Goal: Information Seeking & Learning: Learn about a topic

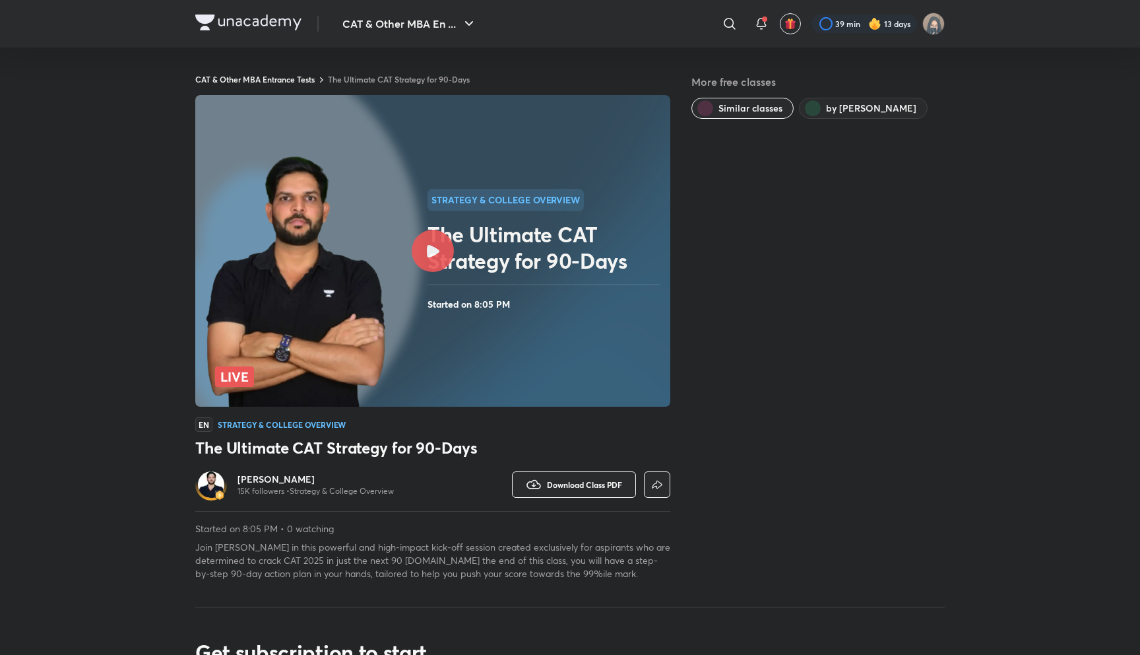
click at [394, 77] on link "The Ultimate CAT Strategy for 90-Days" at bounding box center [399, 79] width 142 height 11
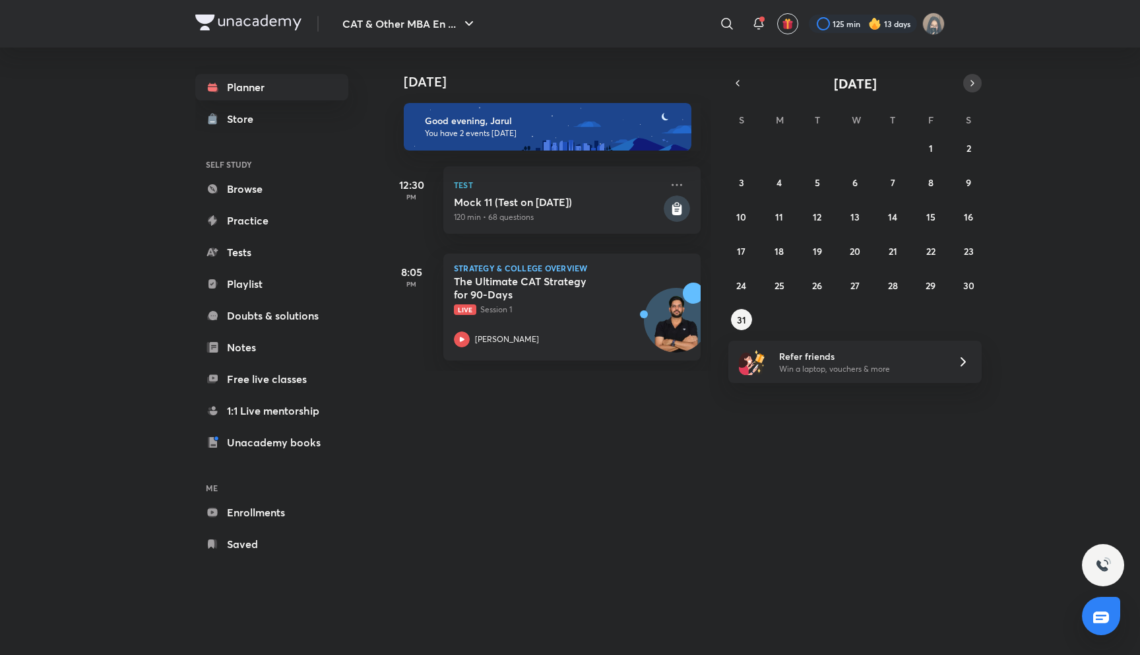
click at [969, 84] on icon "button" at bounding box center [973, 83] width 11 height 12
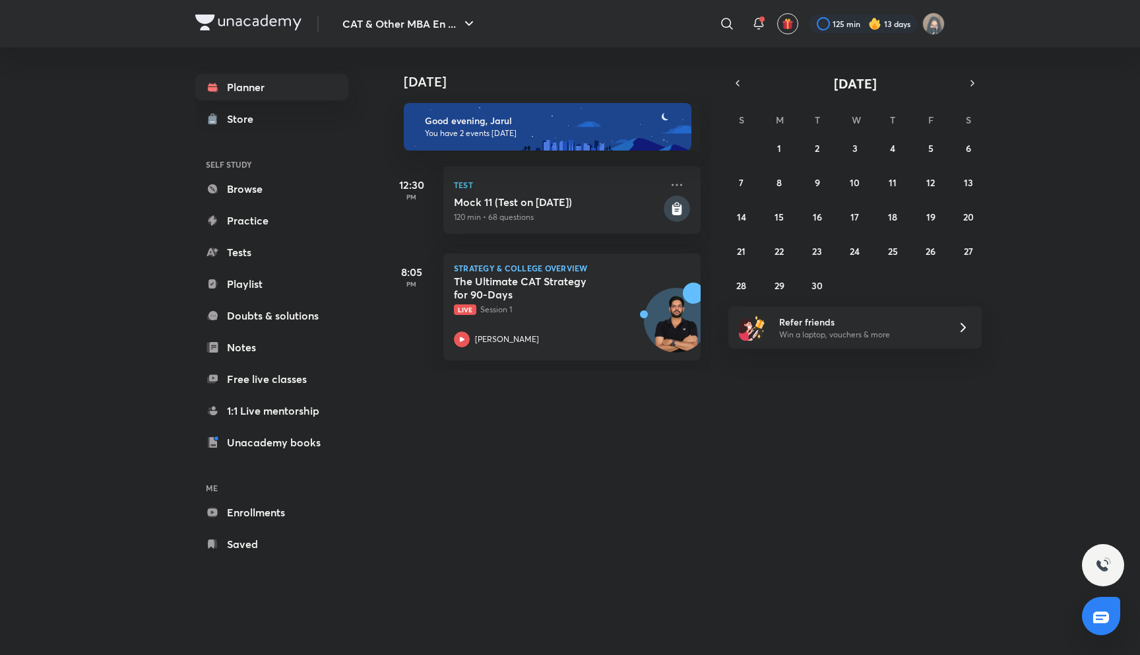
click at [768, 139] on div "31 1 2 3 4 5 6 7 8 9 10 11 12 13 14 15 16 17 18 19 20 21 22 23 24 25 26 27 28 2…" at bounding box center [855, 216] width 253 height 158
click at [777, 147] on abbr "1" at bounding box center [779, 148] width 4 height 13
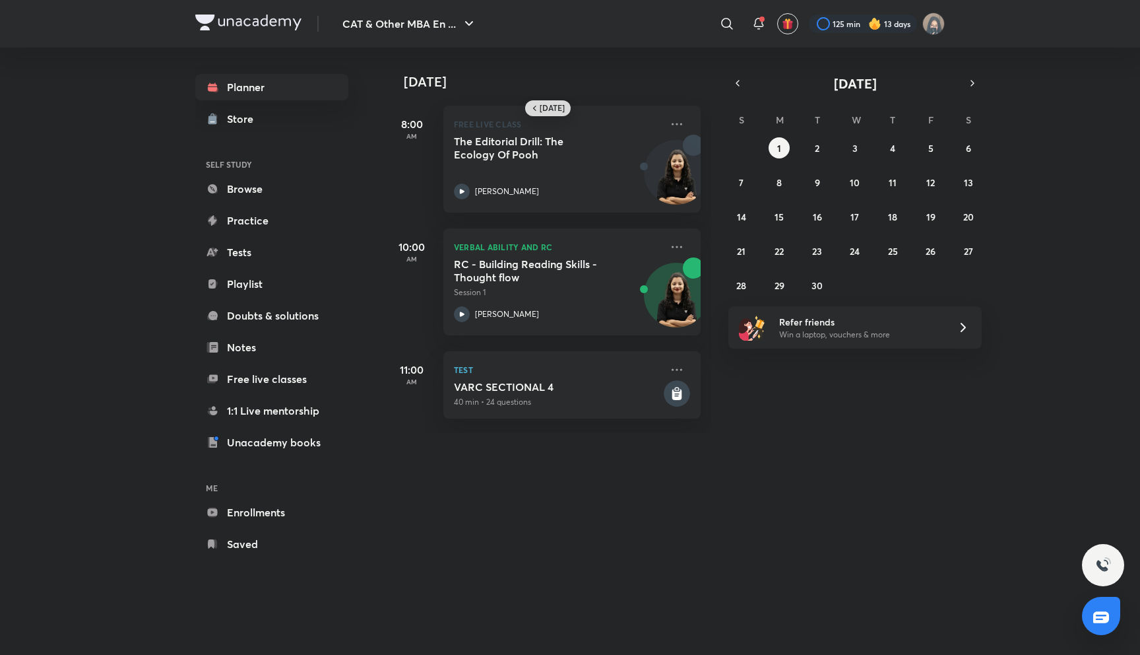
click at [561, 111] on h6 "[DATE]" at bounding box center [552, 108] width 25 height 11
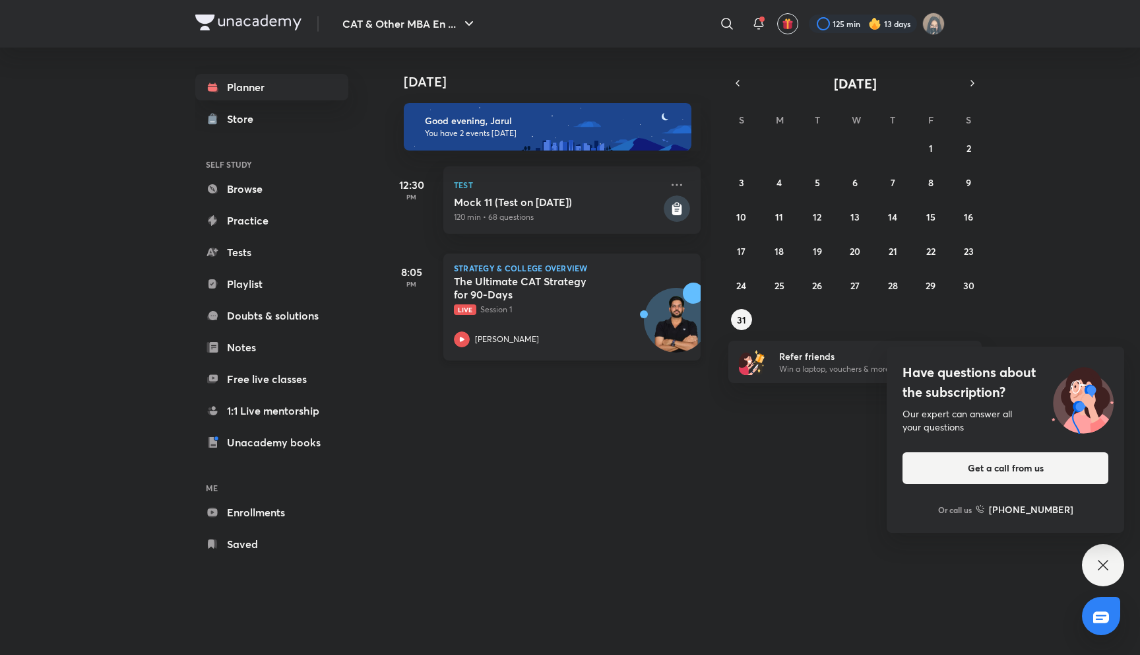
click at [488, 339] on p "[PERSON_NAME]" at bounding box center [507, 339] width 64 height 12
click at [975, 86] on icon "button" at bounding box center [973, 83] width 11 height 12
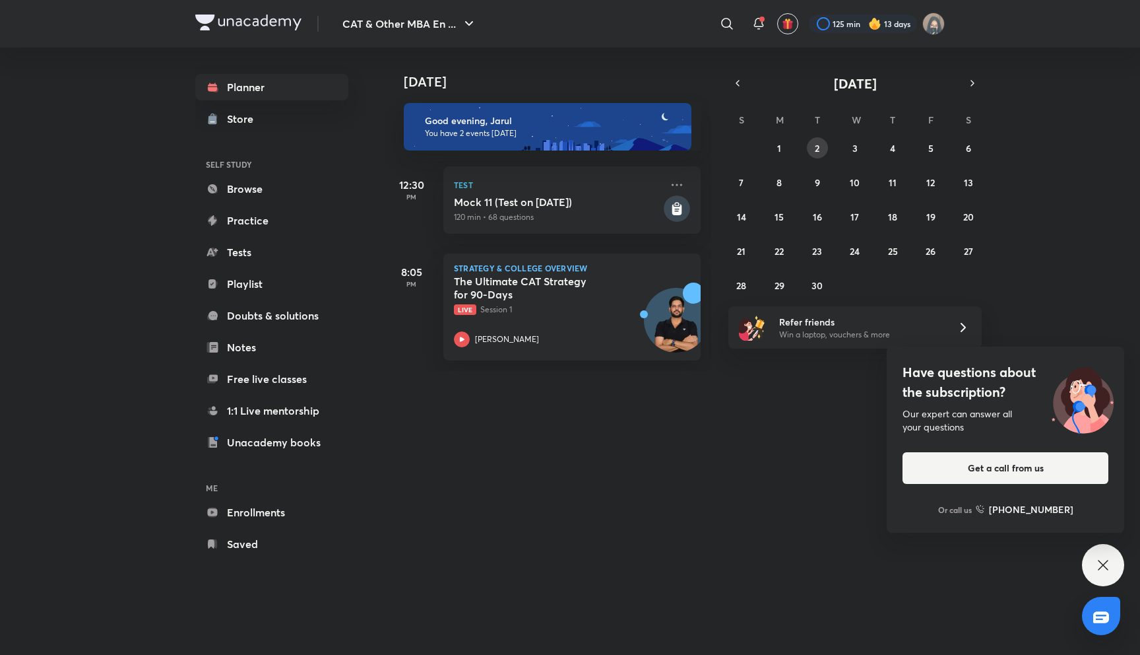
click at [824, 148] on button "2" at bounding box center [817, 147] width 21 height 21
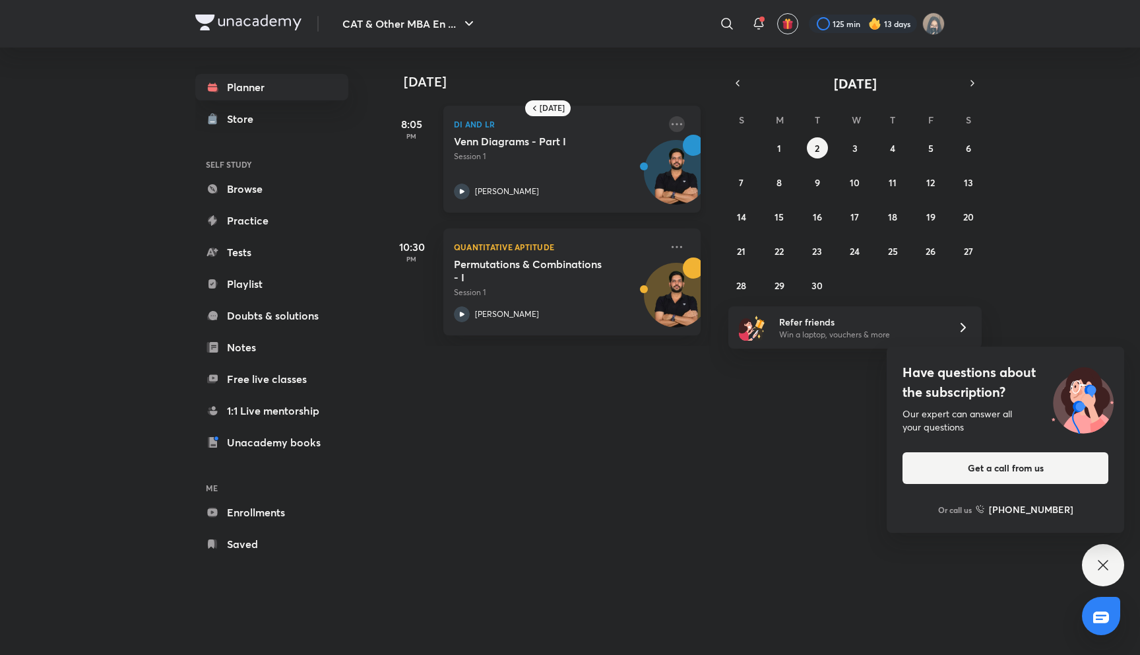
click at [680, 126] on icon at bounding box center [677, 124] width 16 height 16
click at [759, 149] on p "View educator" at bounding box center [778, 154] width 91 height 14
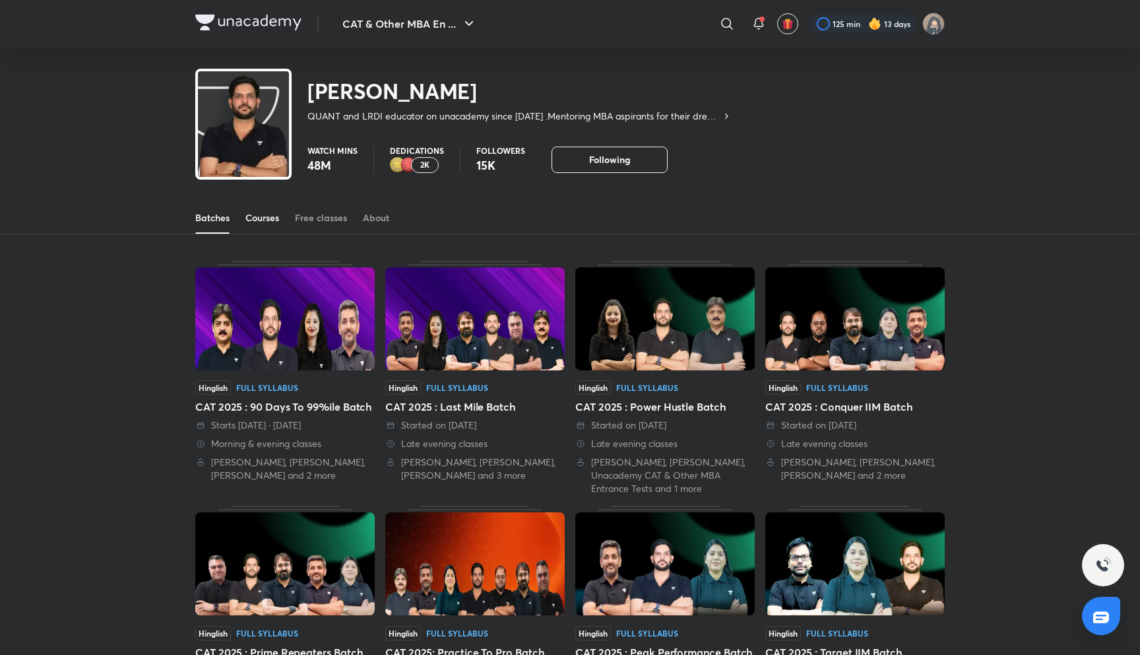
click at [259, 220] on div "Courses" at bounding box center [263, 217] width 34 height 13
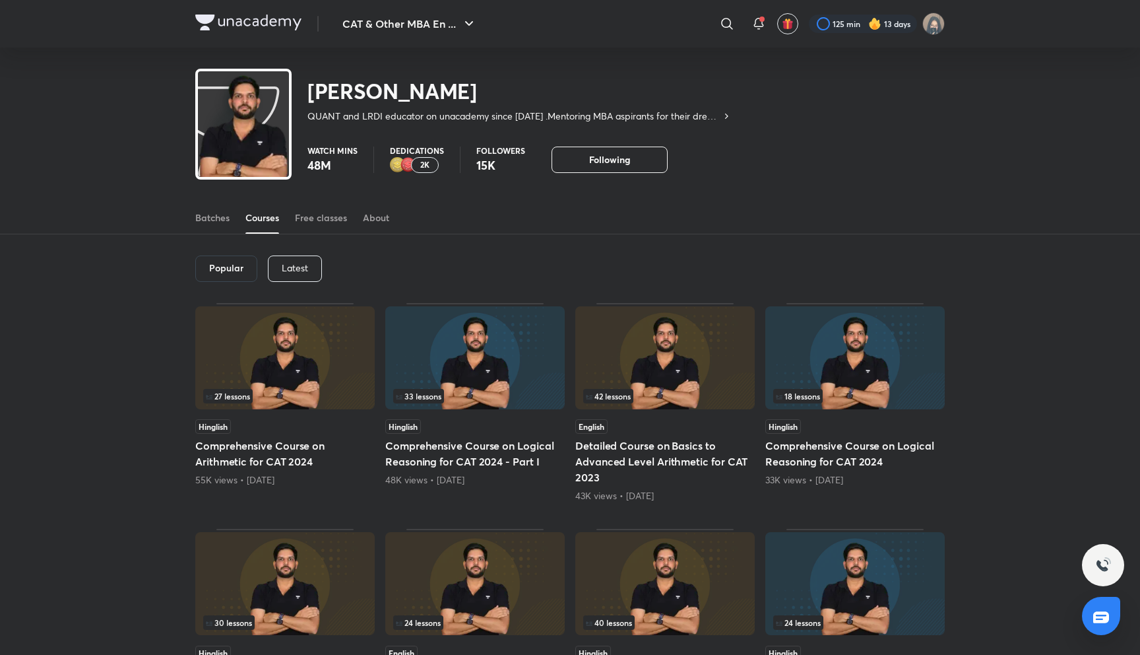
click at [282, 270] on p "Latest" at bounding box center [295, 268] width 26 height 11
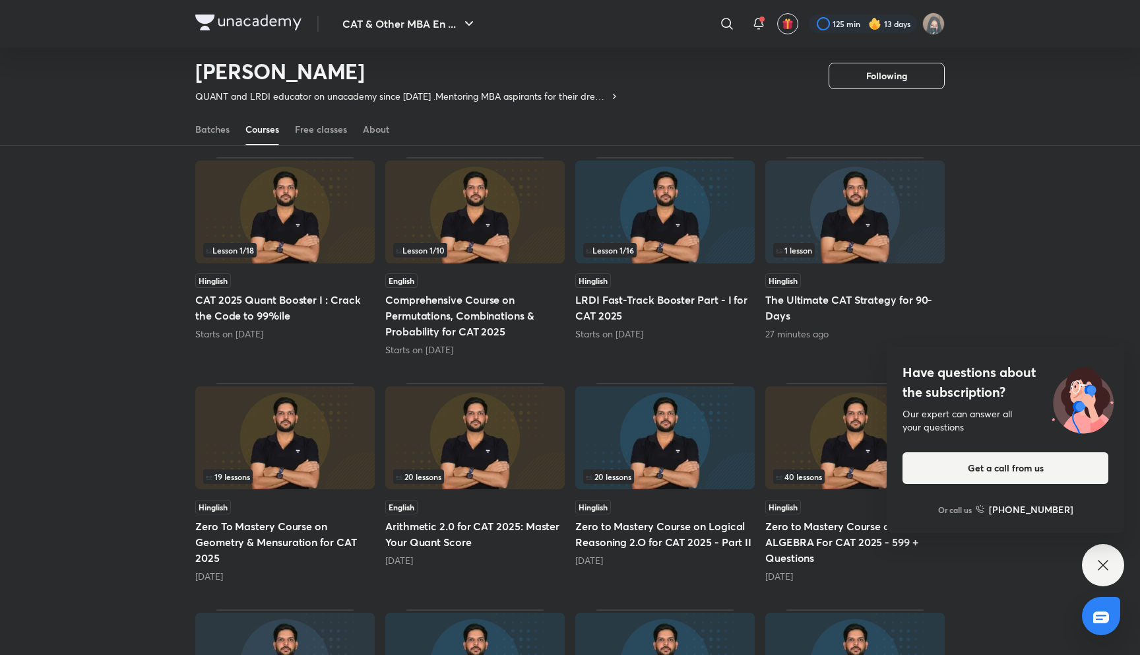
scroll to position [88, 0]
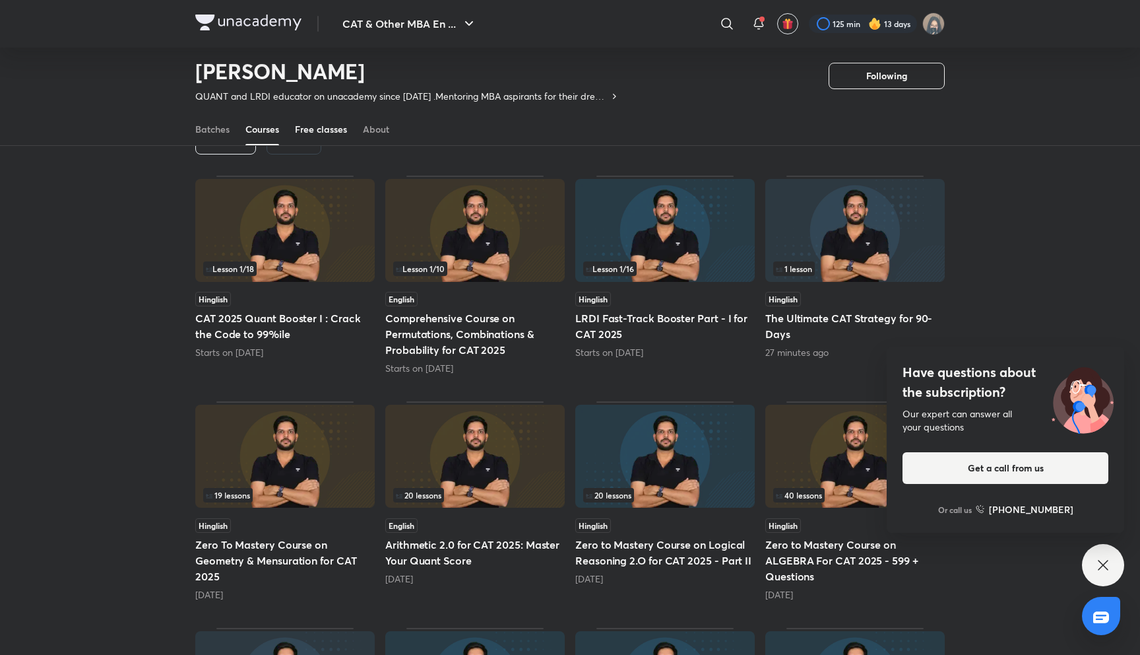
click at [327, 129] on div "Free classes" at bounding box center [321, 129] width 52 height 13
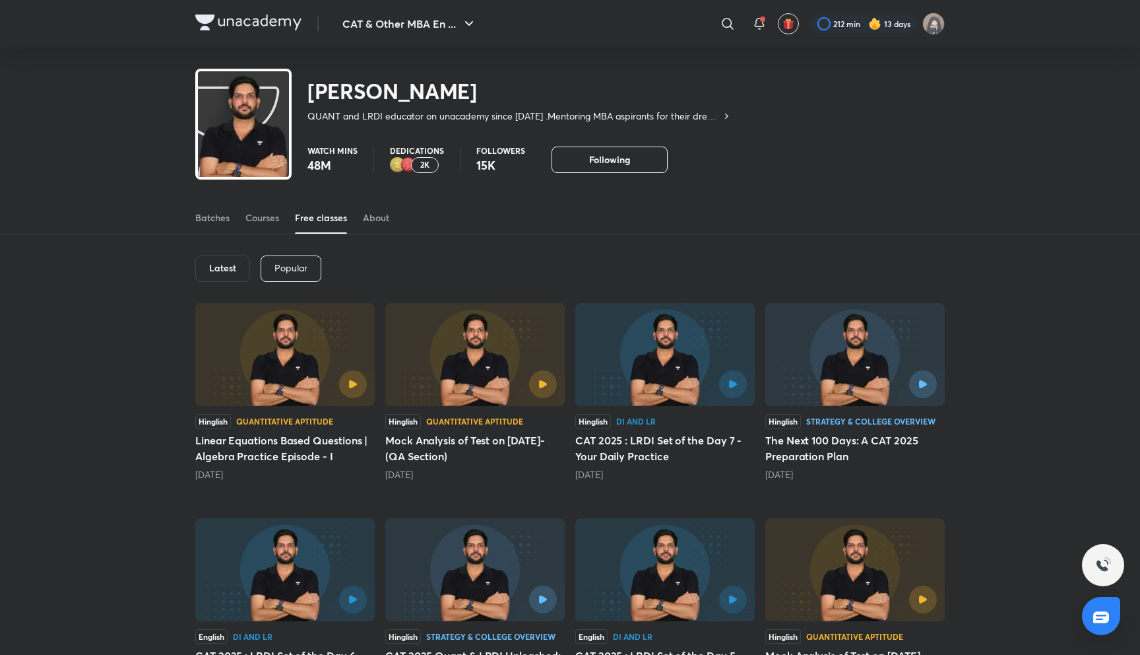
click at [306, 259] on div "Popular" at bounding box center [291, 268] width 61 height 26
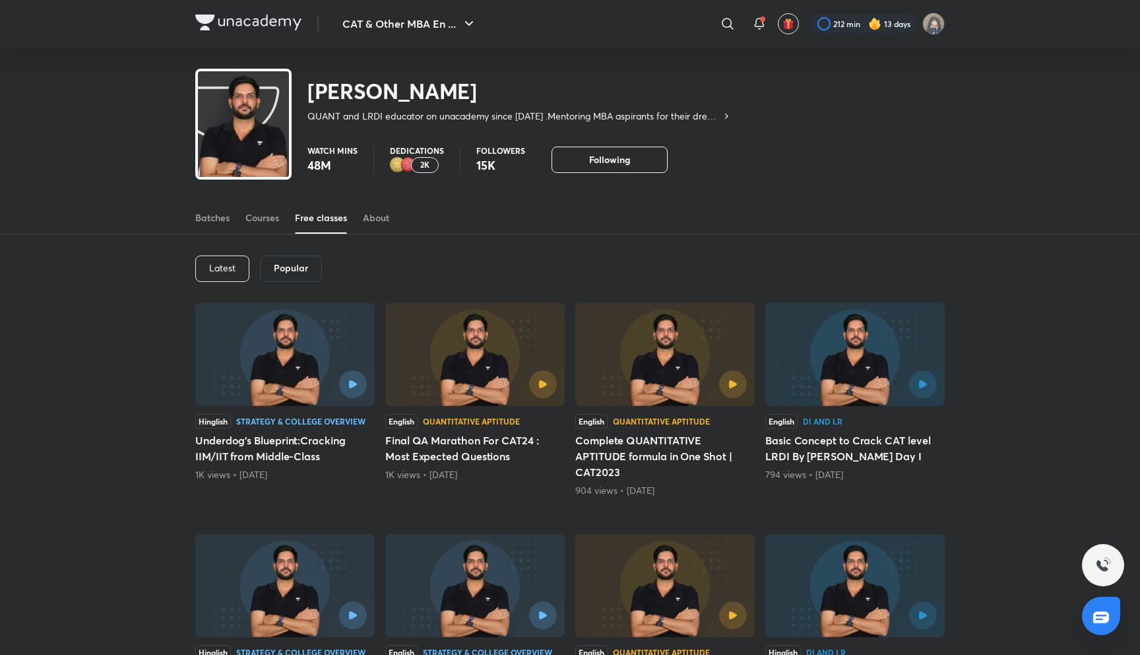
click at [232, 273] on p "Latest" at bounding box center [222, 268] width 26 height 11
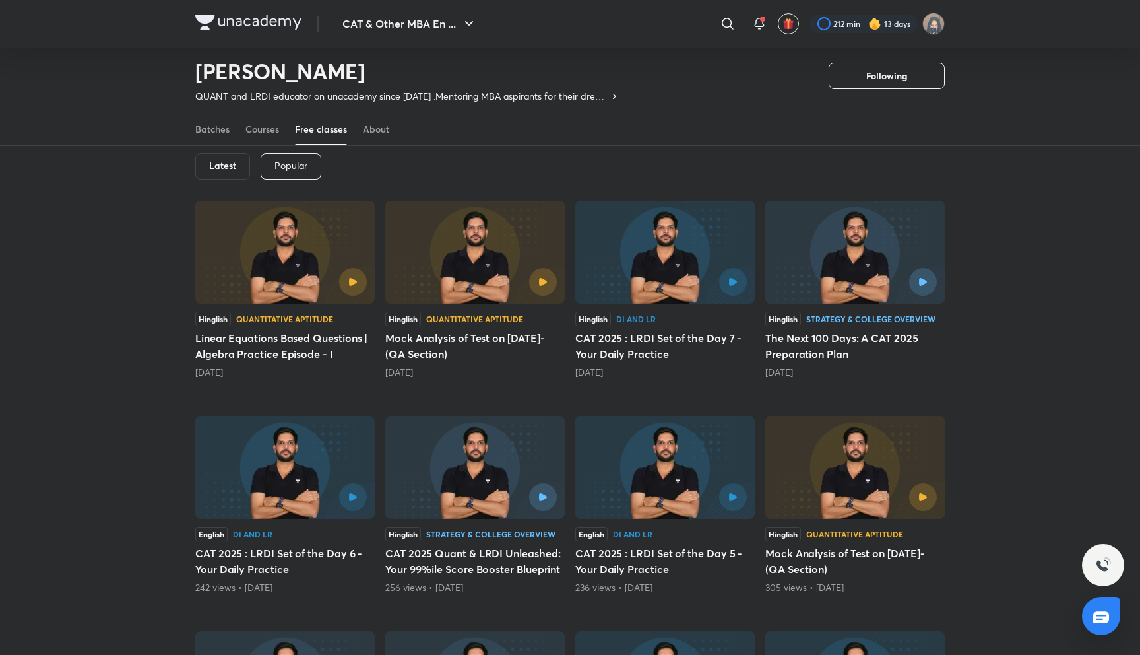
scroll to position [46, 0]
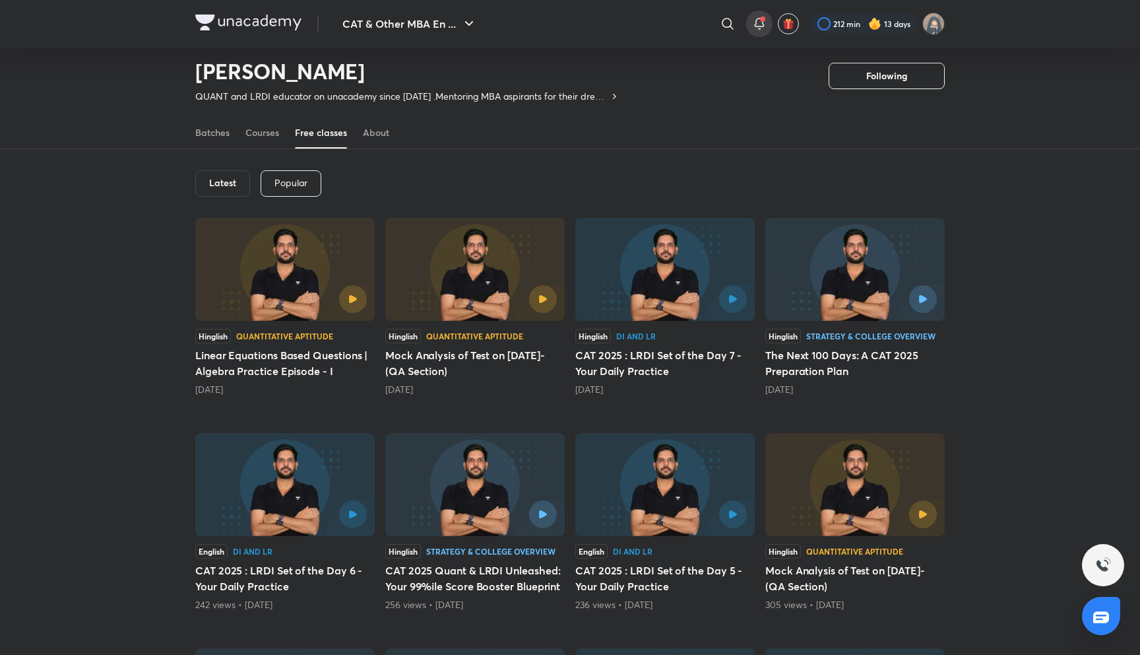
click at [760, 25] on icon at bounding box center [760, 24] width 16 height 16
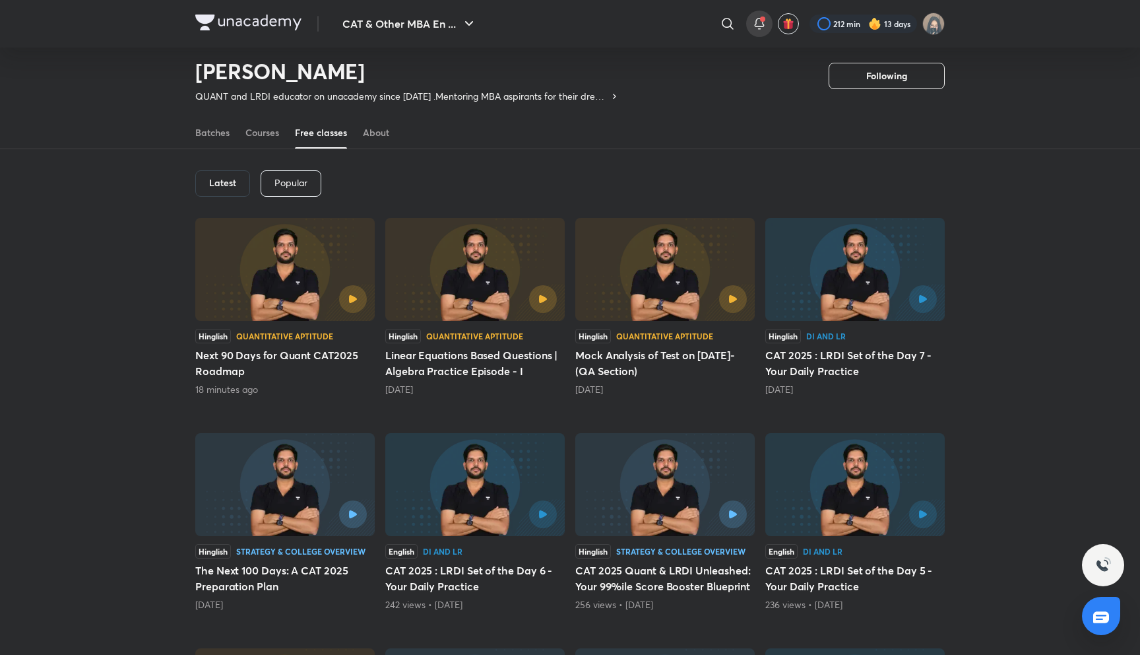
click at [769, 26] on div at bounding box center [759, 24] width 26 height 26
click at [755, 26] on icon at bounding box center [759, 22] width 9 height 8
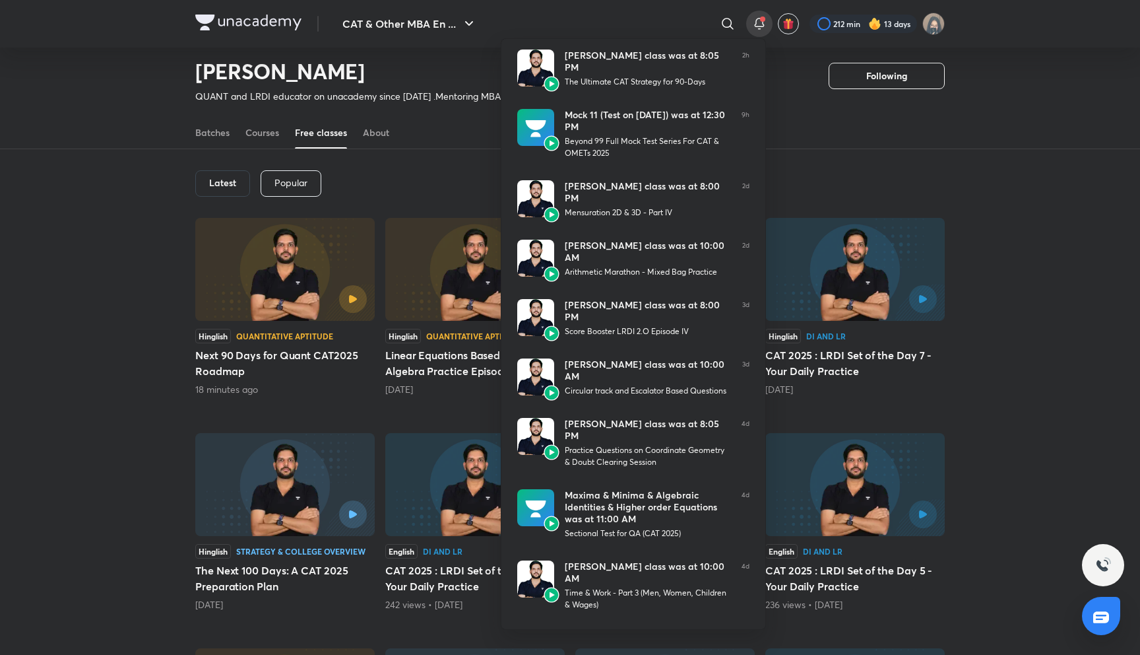
click at [754, 22] on div at bounding box center [570, 327] width 1140 height 655
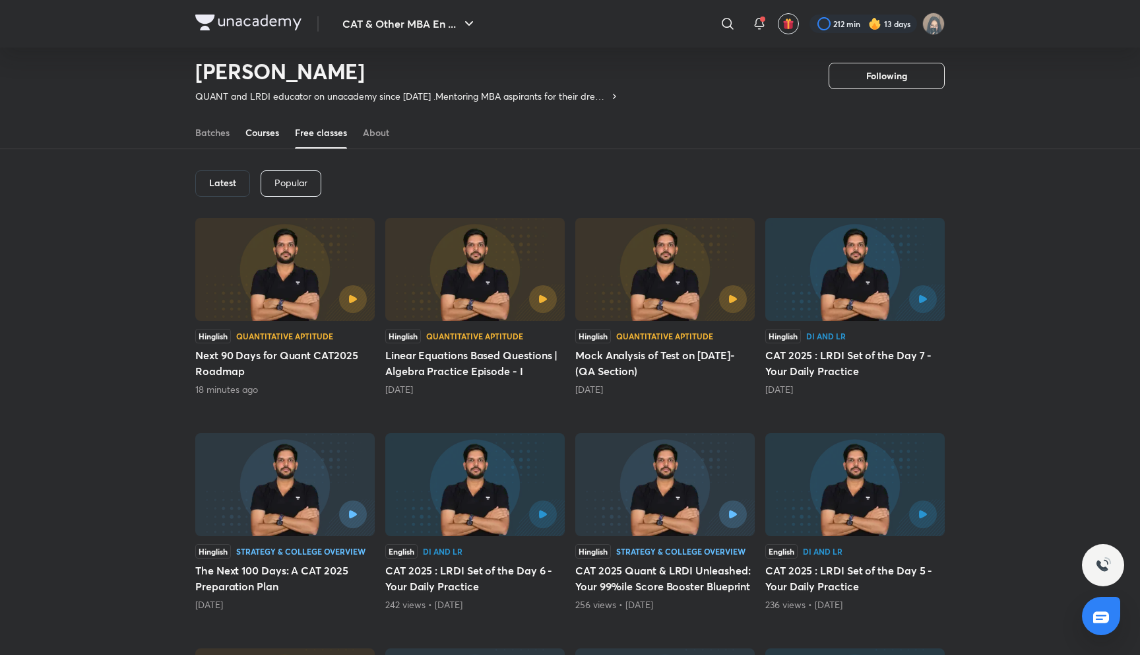
click at [277, 134] on div "Courses" at bounding box center [263, 132] width 34 height 13
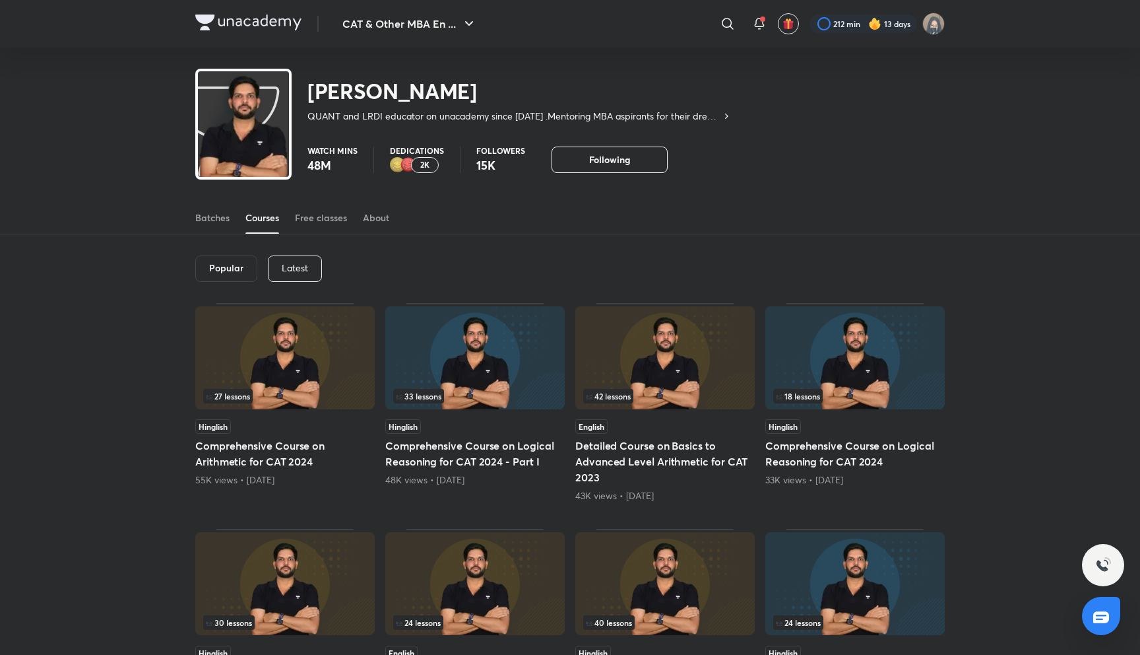
click at [284, 267] on p "Latest" at bounding box center [295, 268] width 26 height 11
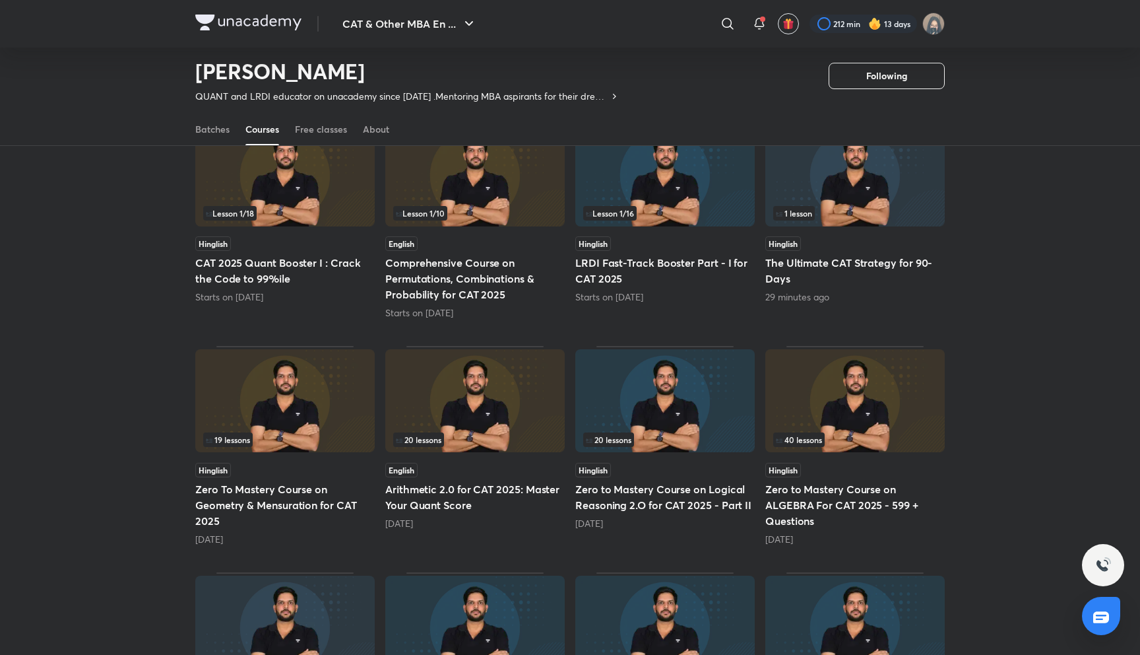
scroll to position [150, 0]
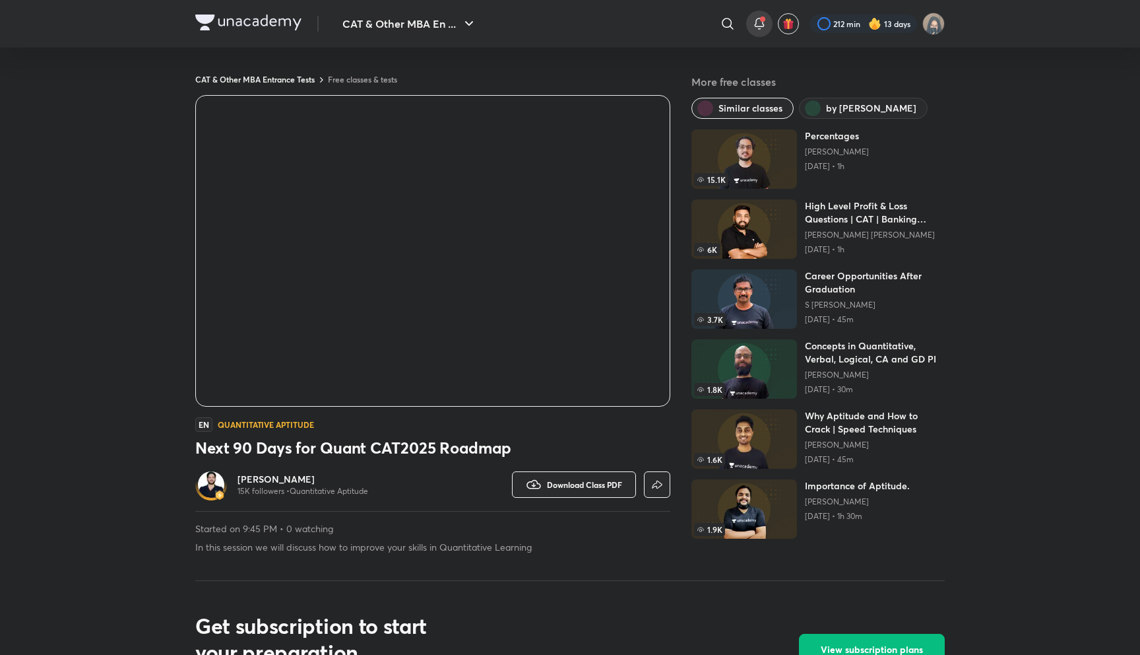
click at [766, 24] on div at bounding box center [759, 24] width 26 height 26
click at [752, 19] on icon at bounding box center [760, 24] width 16 height 16
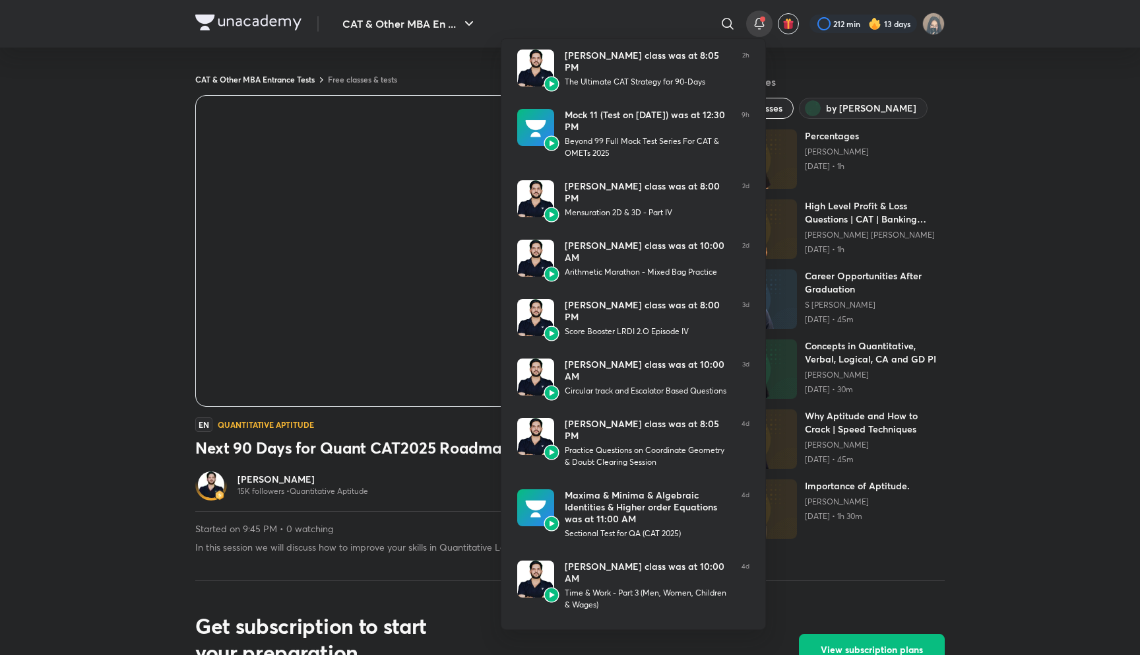
click at [752, 19] on div at bounding box center [570, 327] width 1140 height 655
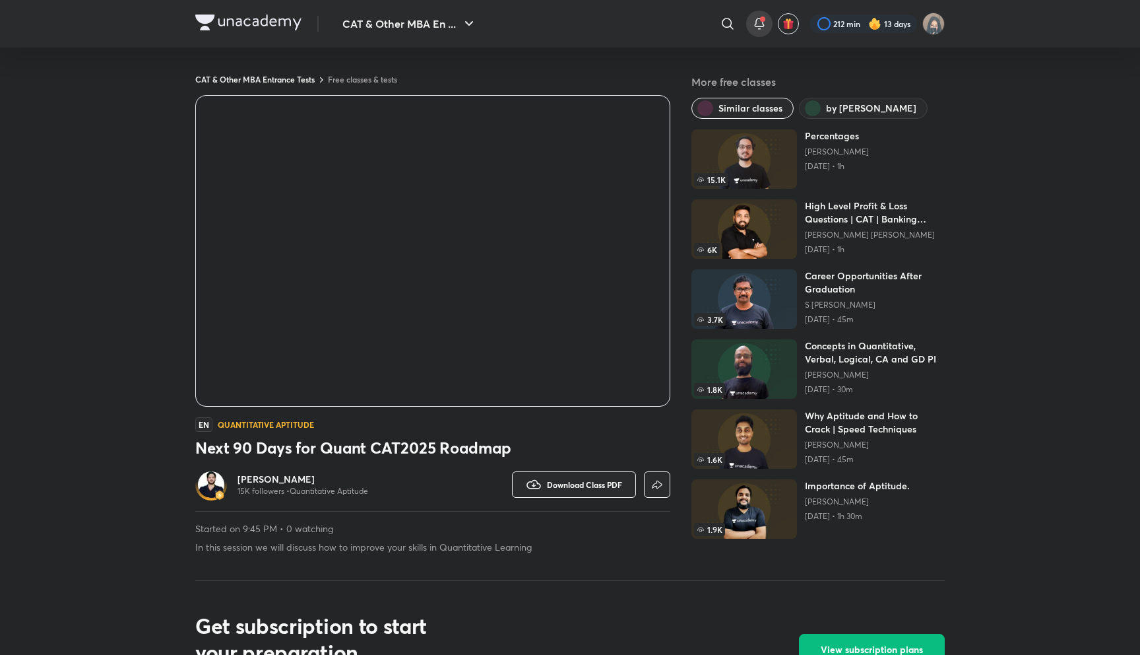
click at [752, 19] on icon at bounding box center [760, 24] width 16 height 16
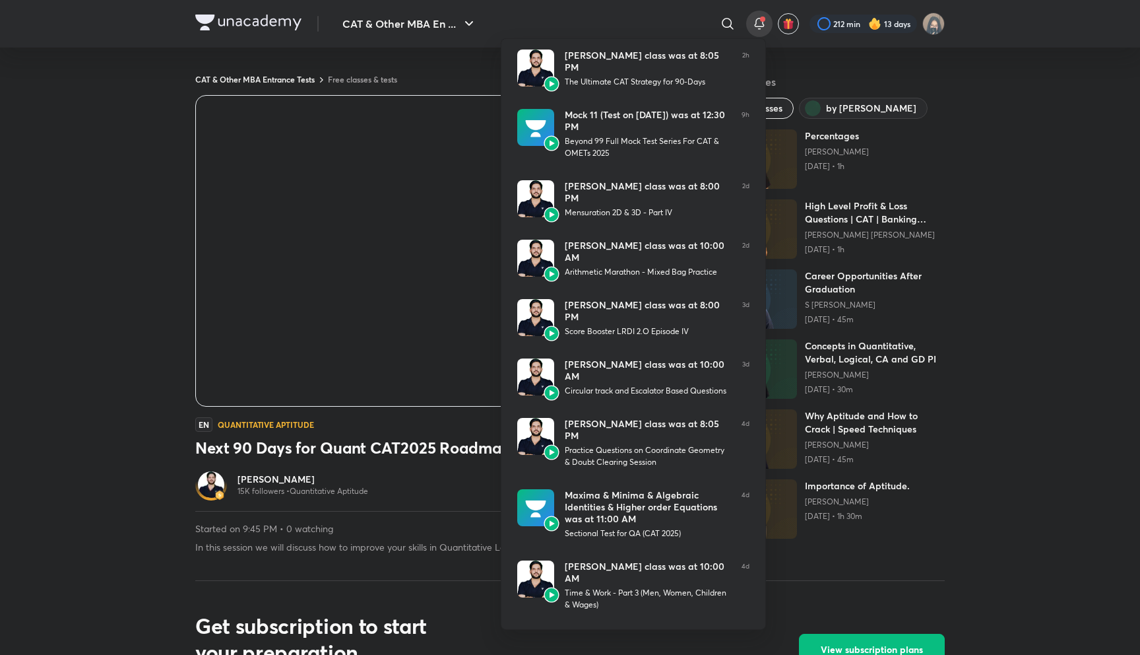
click at [752, 19] on div at bounding box center [570, 327] width 1140 height 655
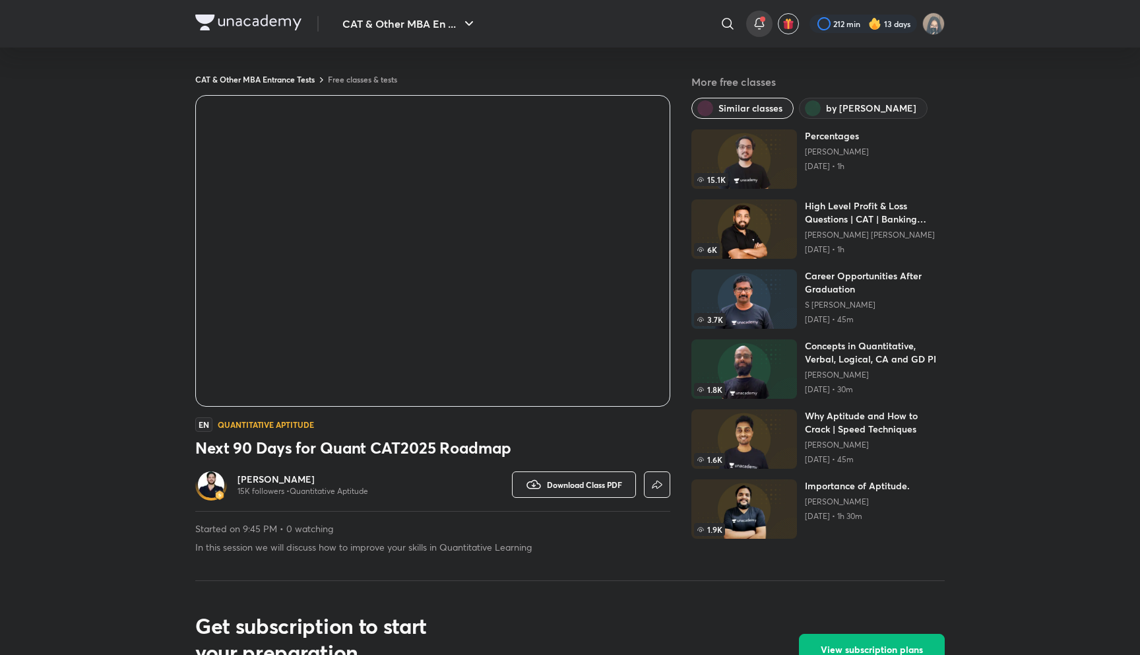
click at [752, 19] on icon at bounding box center [760, 24] width 16 height 16
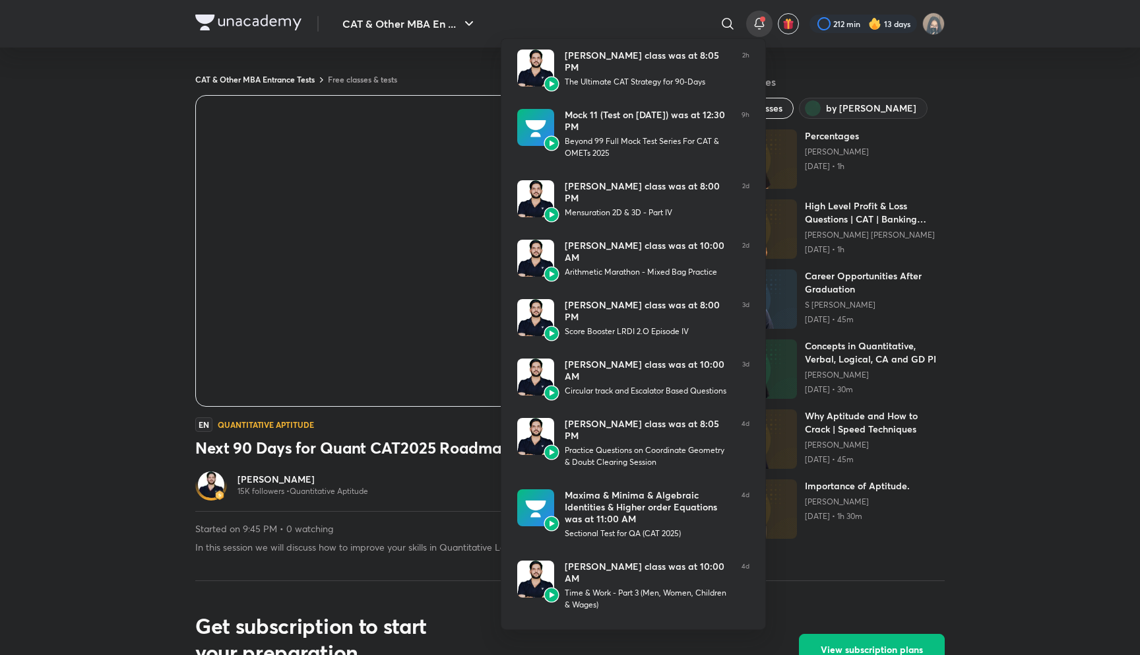
click at [752, 19] on div at bounding box center [570, 327] width 1140 height 655
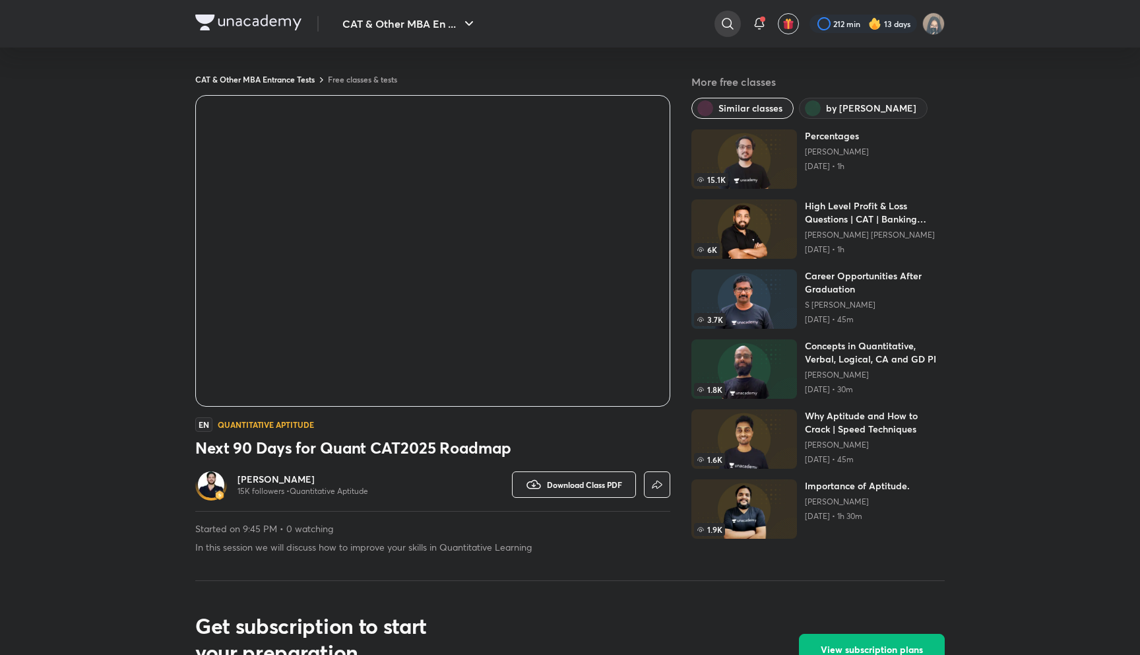
click at [724, 24] on icon at bounding box center [728, 24] width 16 height 16
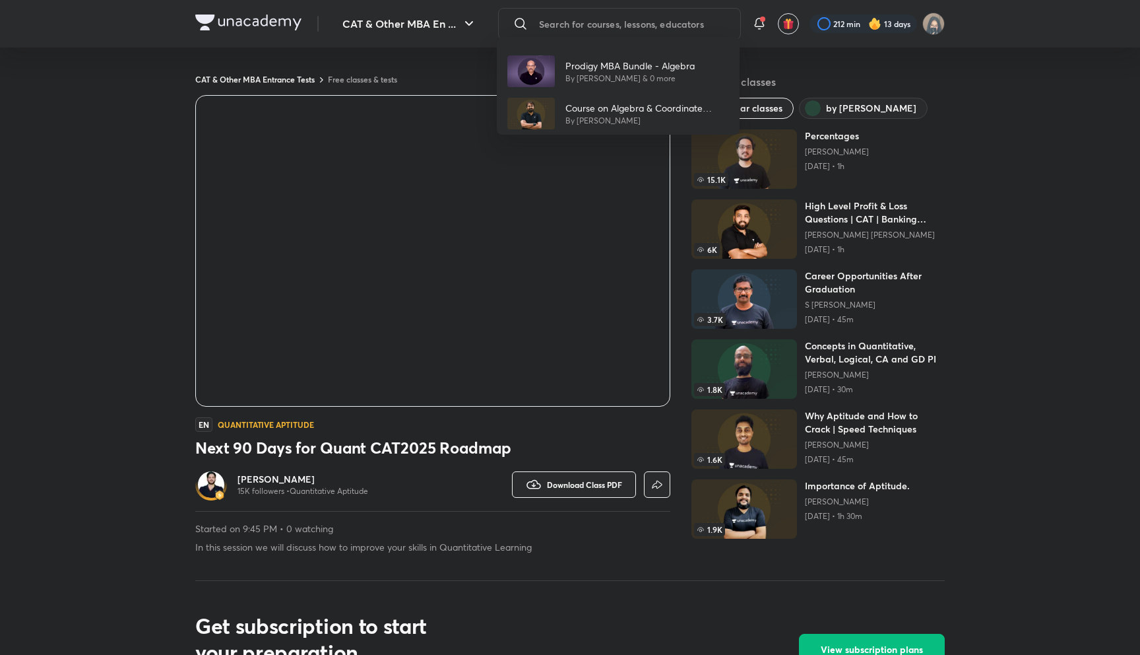
click at [783, 53] on div "Prodigy MBA Bundle - Algebra By Bharat Gupta & 0 more Course on Algebra & Coord…" at bounding box center [570, 327] width 1140 height 655
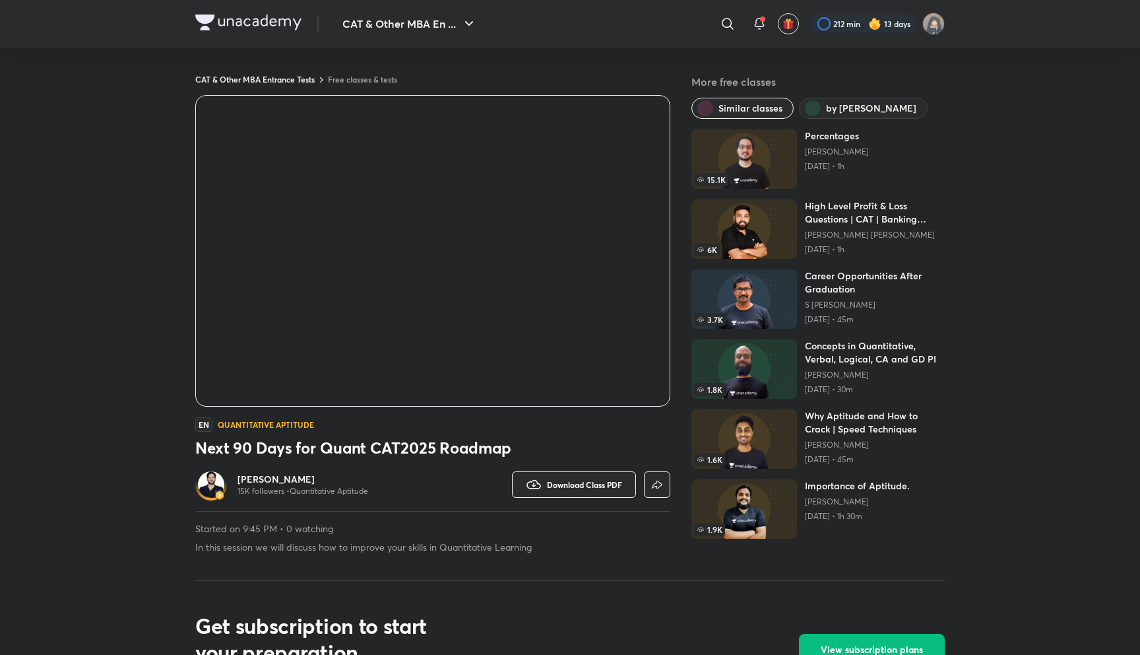
click at [783, 53] on div "CAT & Other MBA Entrance Tests Free classes & tests More free classes Similar c…" at bounding box center [570, 513] width 750 height 930
click at [708, 77] on h5 "More free classes" at bounding box center [818, 82] width 253 height 16
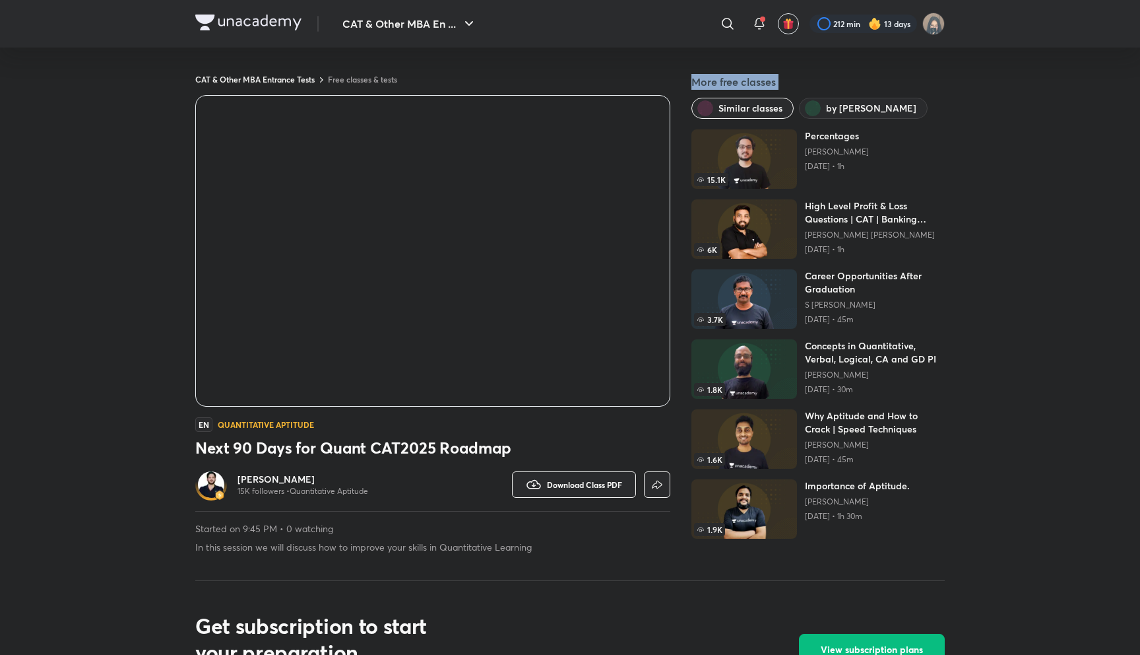
click at [708, 77] on h5 "More free classes" at bounding box center [818, 82] width 253 height 16
click at [708, 80] on h5 "More free classes" at bounding box center [818, 82] width 253 height 16
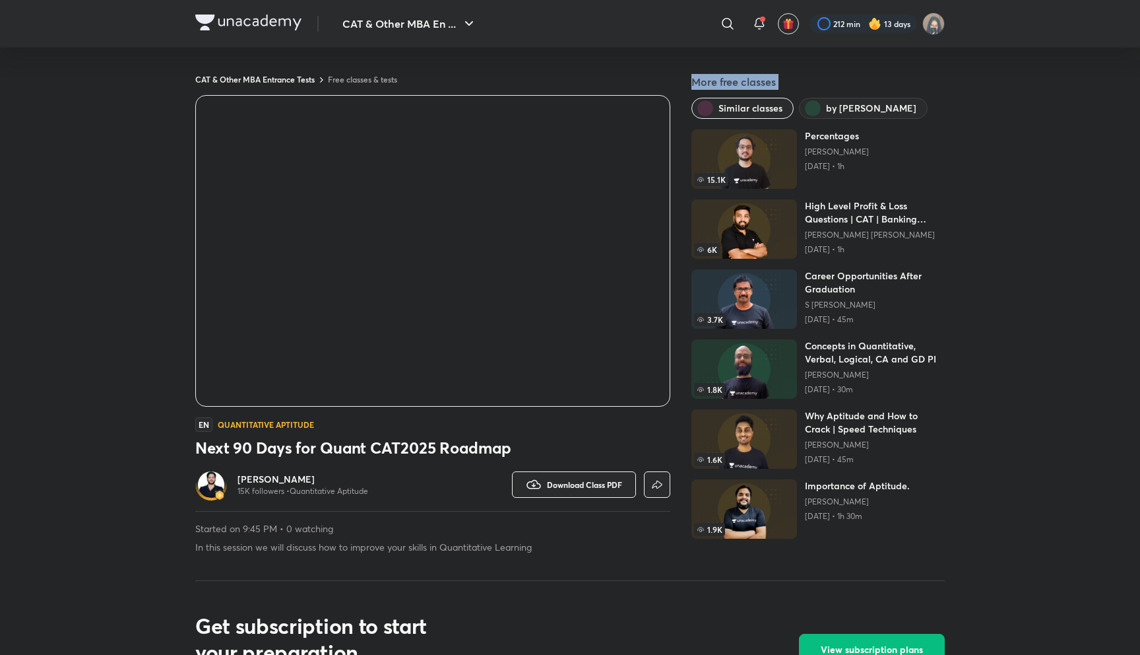
click at [708, 80] on h5 "More free classes" at bounding box center [818, 82] width 253 height 16
click at [665, 60] on div "CAT & Other MBA Entrance Tests Free classes & tests More free classes Similar c…" at bounding box center [570, 513] width 750 height 930
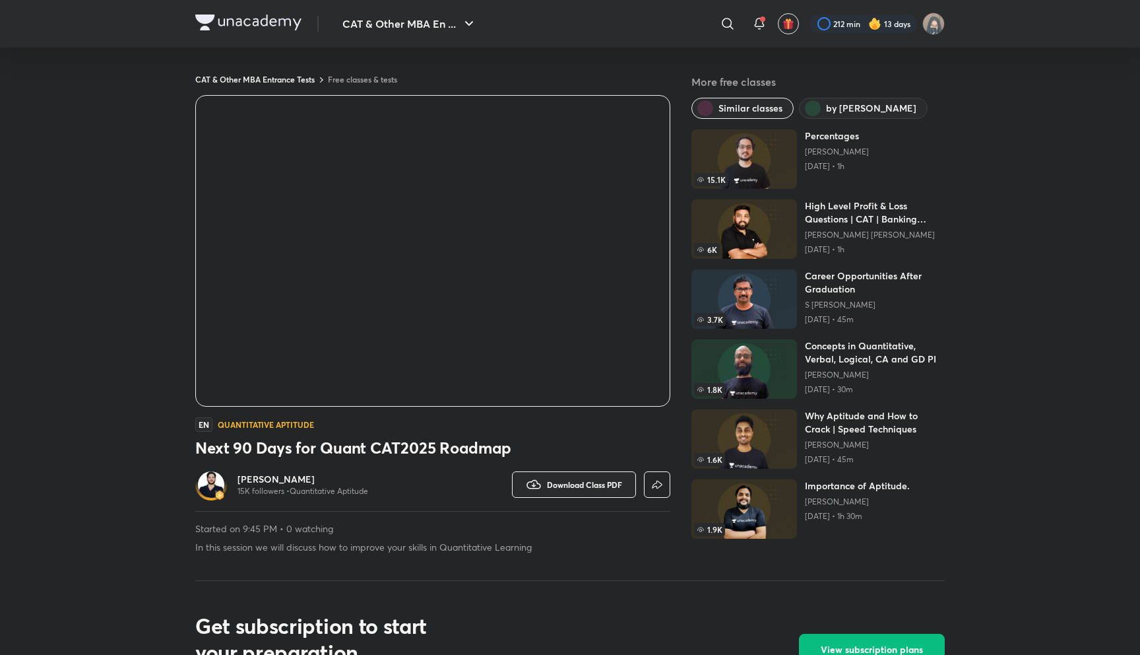
click at [656, 484] on icon "button" at bounding box center [657, 485] width 16 height 16
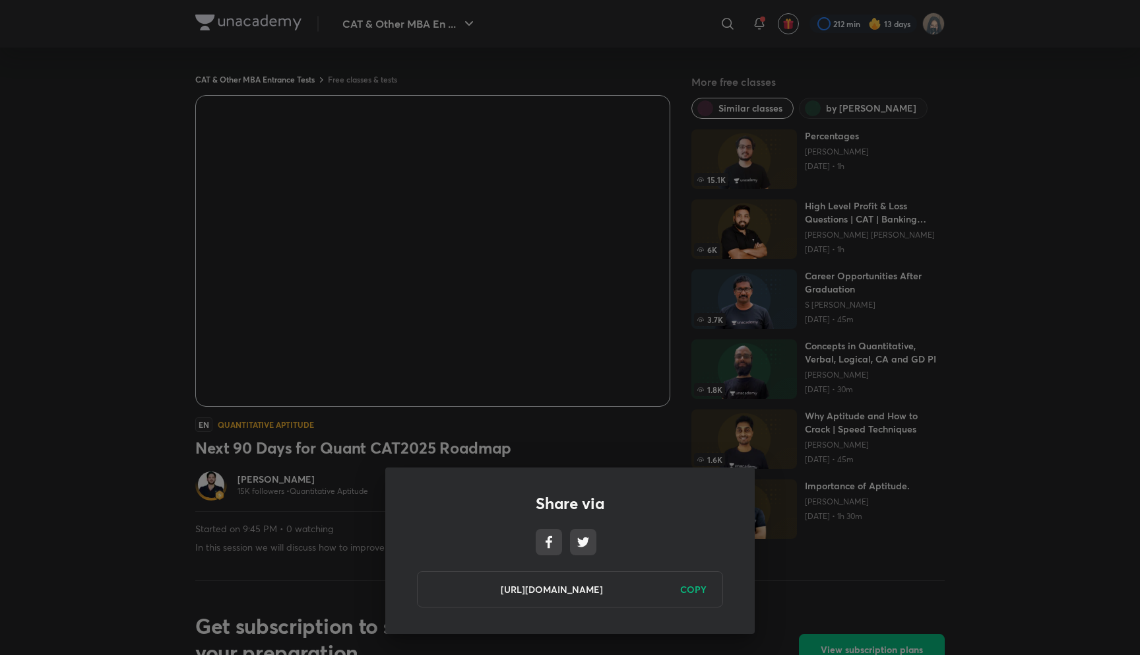
click at [695, 595] on h6 "COPY" at bounding box center [693, 589] width 26 height 14
click at [615, 448] on div "Share via https://unacademy.com/class/next-90-days-for-quant-cat2025-roadmap/HX…" at bounding box center [570, 327] width 1140 height 655
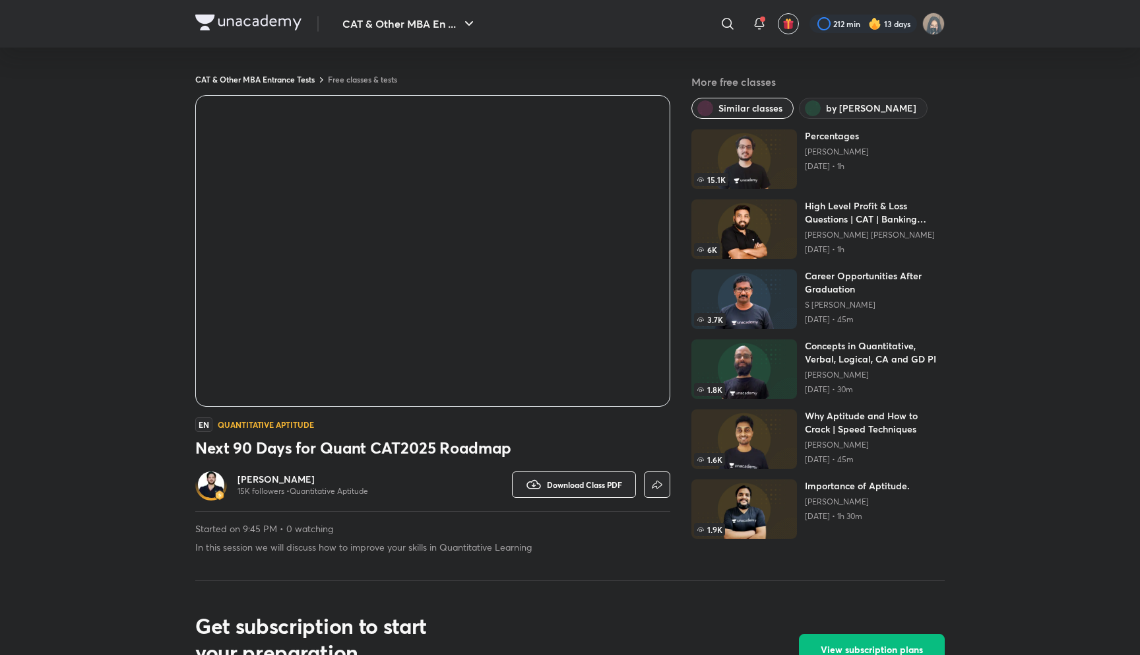
click at [615, 448] on h3 "Next 90 Days for Quant CAT2025 Roadmap" at bounding box center [432, 447] width 475 height 21
click at [830, 18] on div at bounding box center [864, 24] width 108 height 18
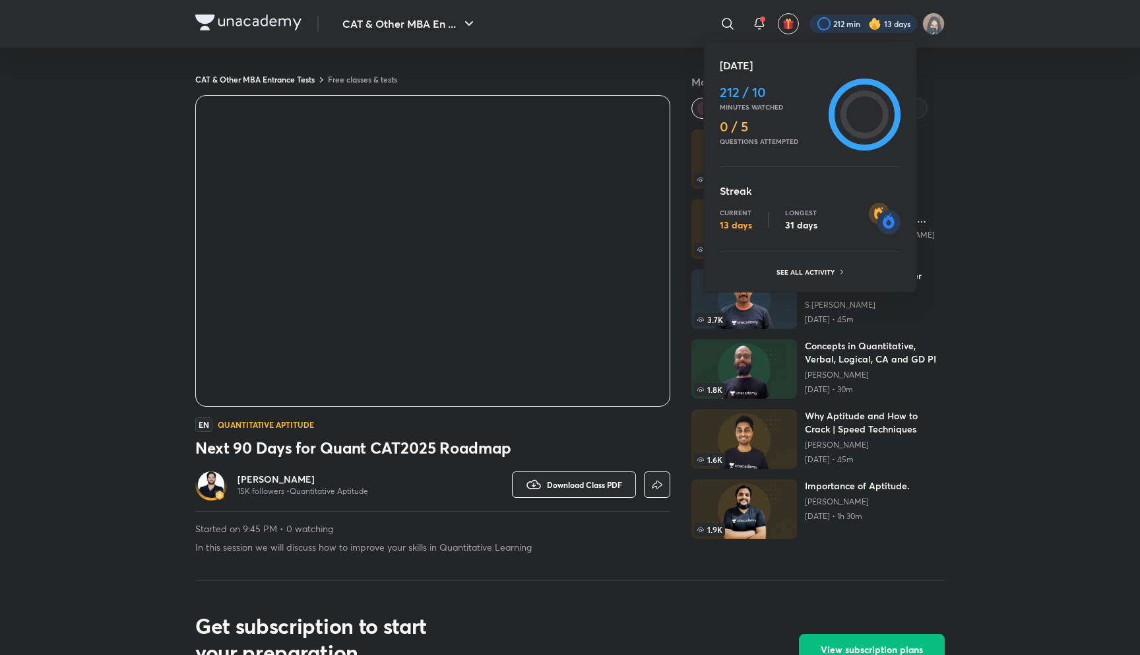
click at [830, 20] on div at bounding box center [570, 327] width 1140 height 655
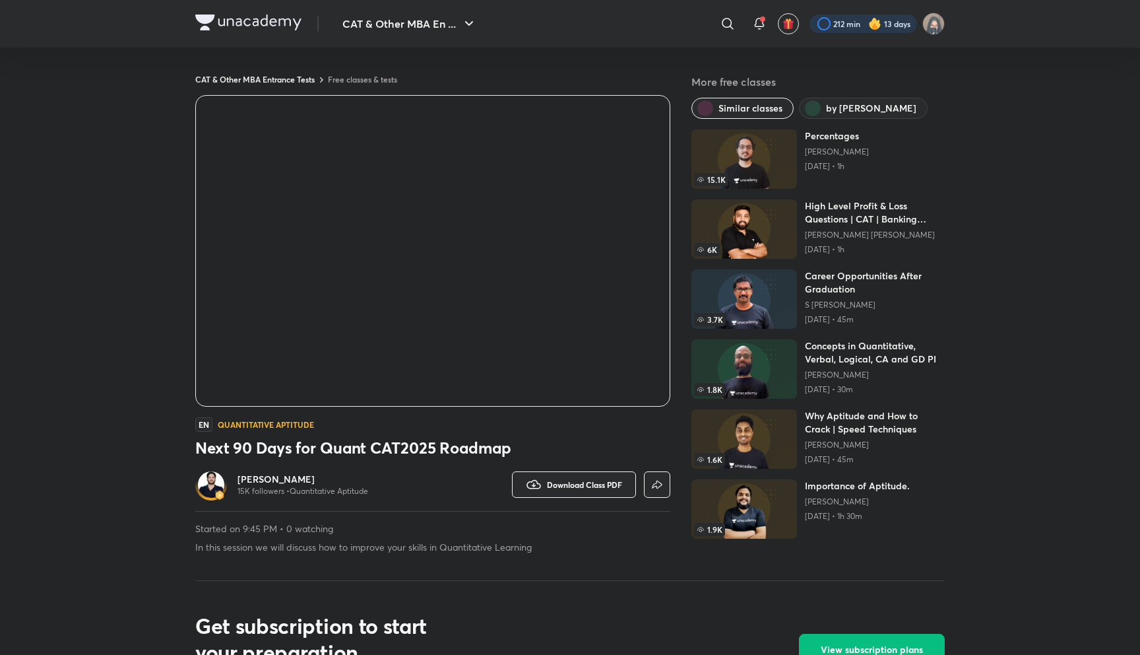
click at [826, 18] on div at bounding box center [864, 24] width 108 height 18
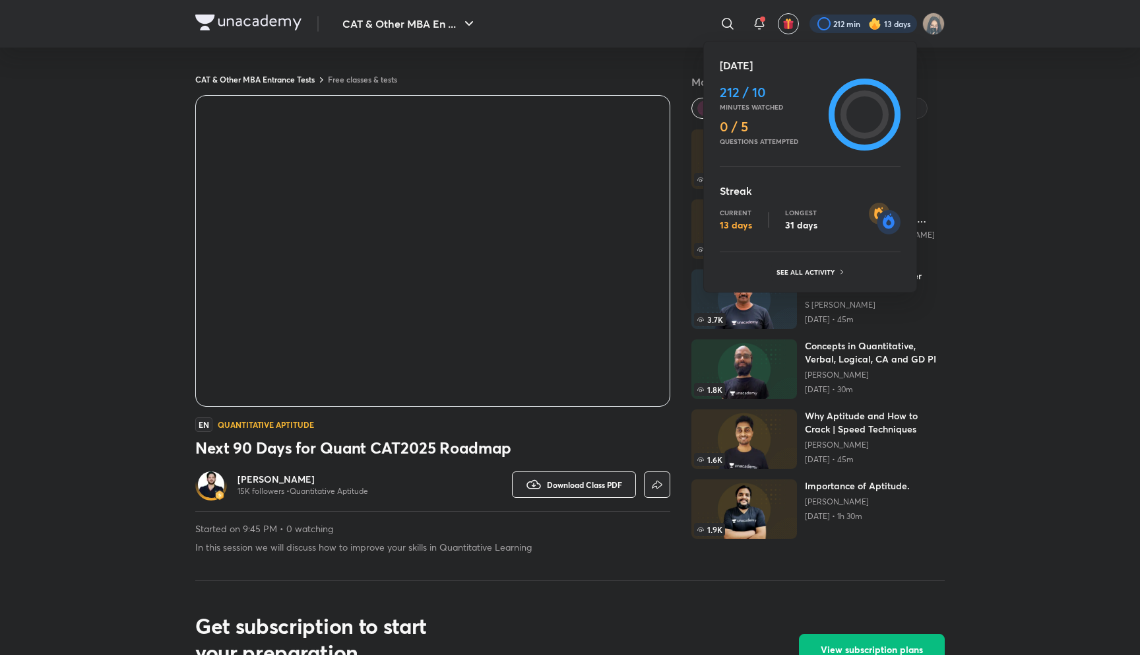
click at [813, 11] on div at bounding box center [570, 327] width 1140 height 655
click at [813, 11] on div "​ 212 min 13 days" at bounding box center [721, 24] width 447 height 32
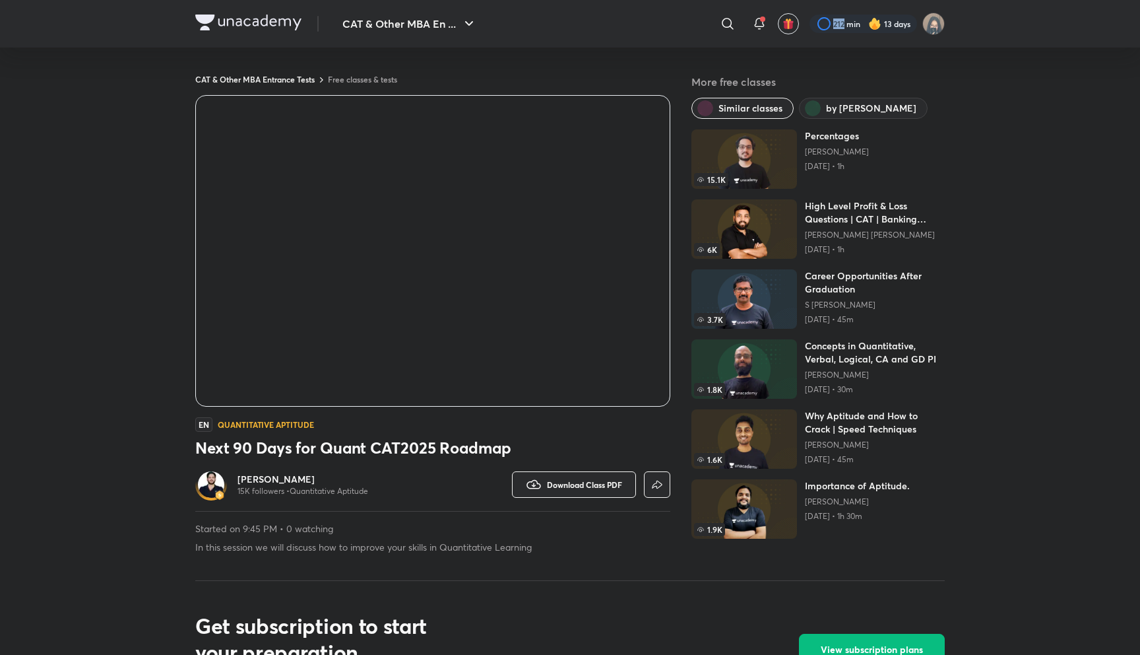
click at [813, 11] on div "​ 212 min 13 days" at bounding box center [721, 24] width 447 height 32
click at [839, 28] on div at bounding box center [864, 24] width 108 height 18
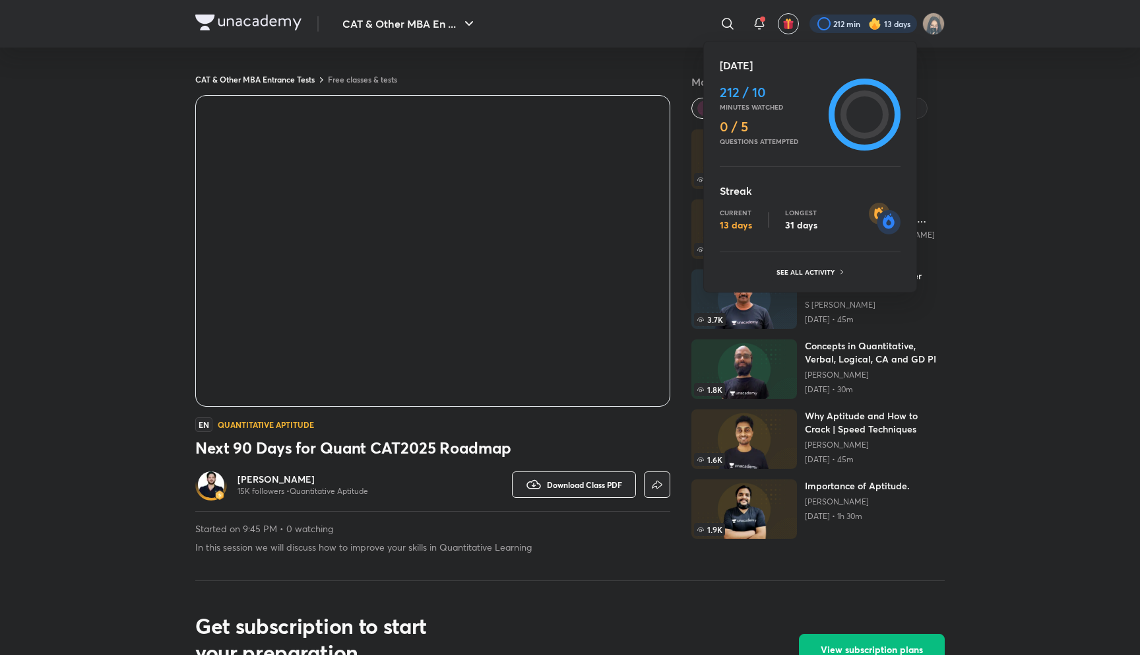
click at [839, 28] on div at bounding box center [570, 327] width 1140 height 655
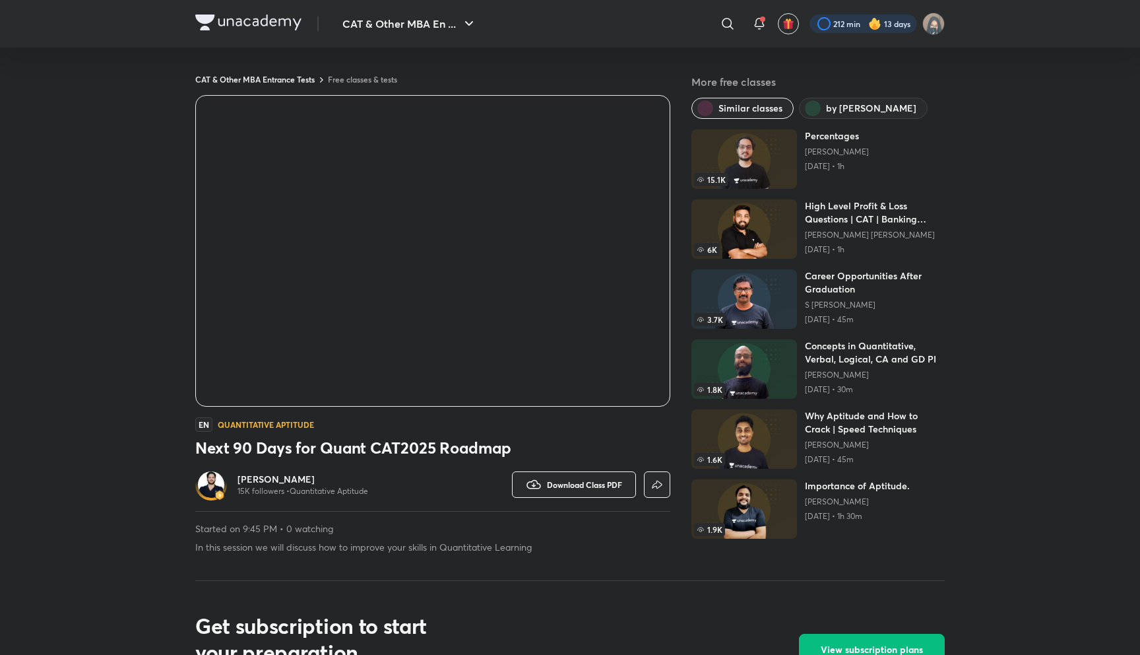
click at [839, 28] on div at bounding box center [864, 24] width 108 height 18
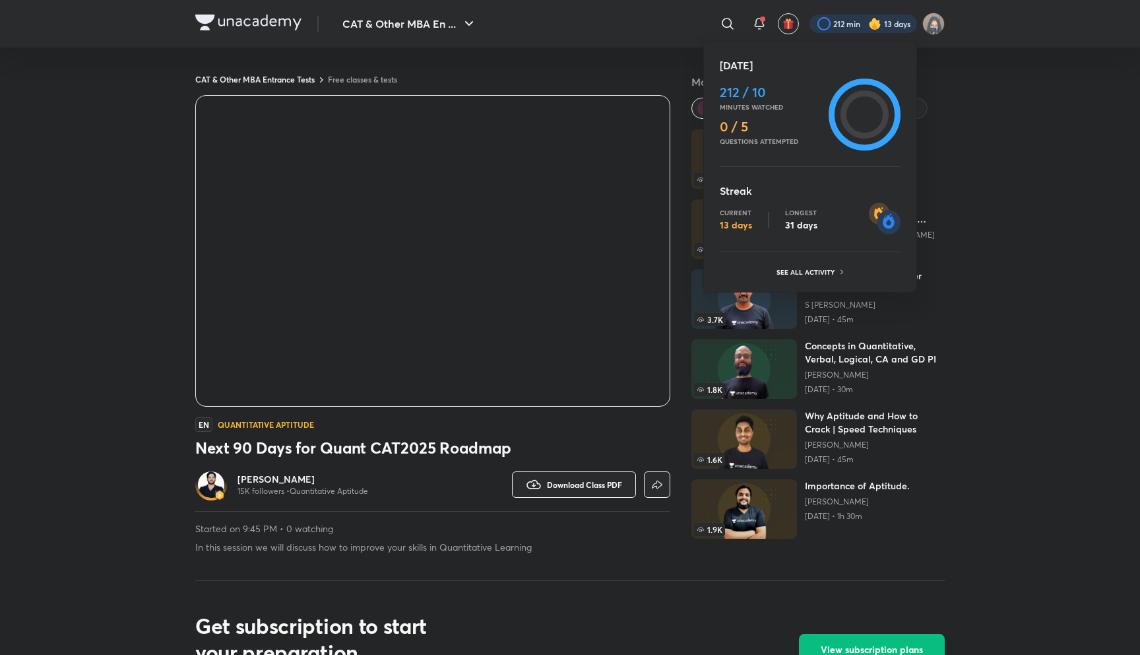
click at [839, 28] on div at bounding box center [570, 327] width 1140 height 655
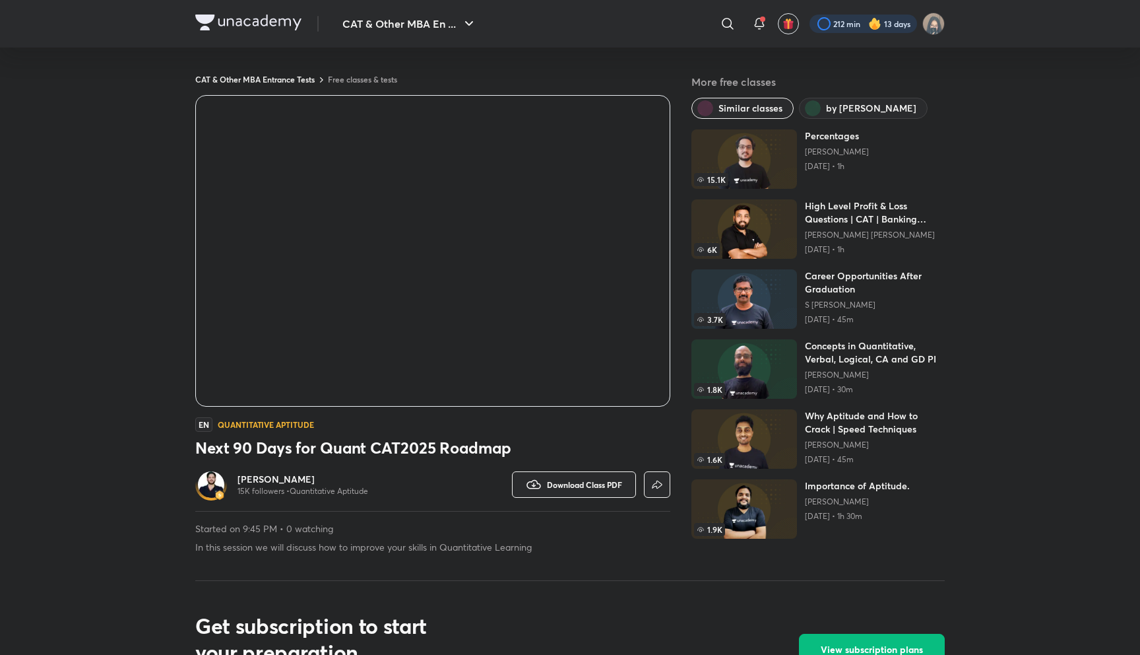
click at [839, 28] on div at bounding box center [864, 24] width 108 height 18
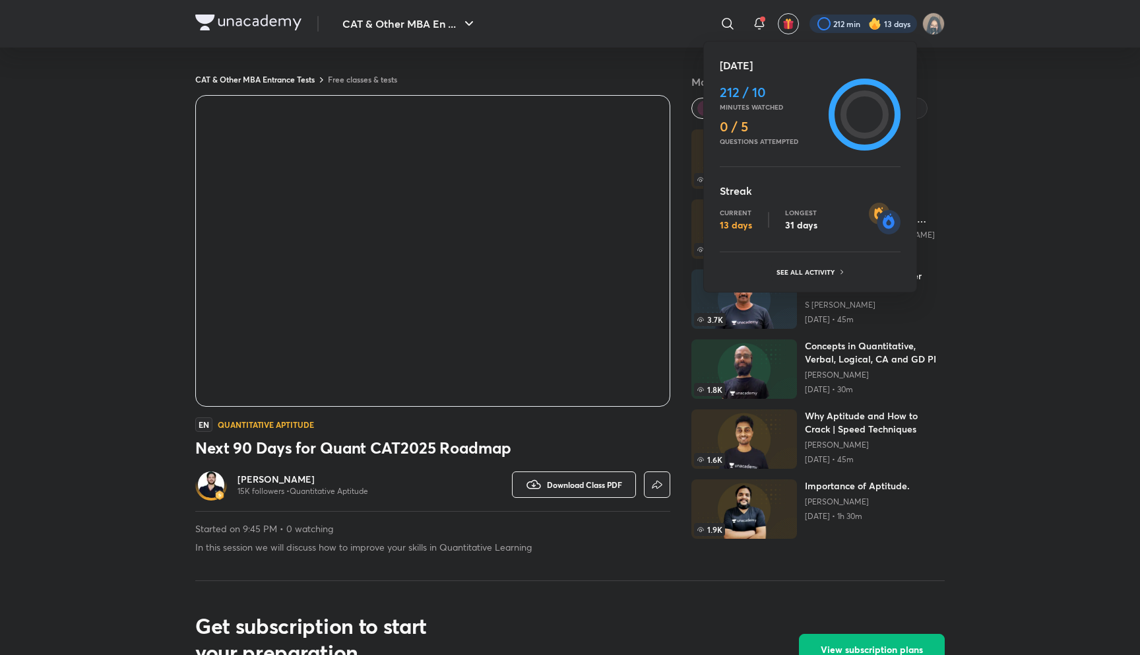
click at [839, 28] on div at bounding box center [570, 327] width 1140 height 655
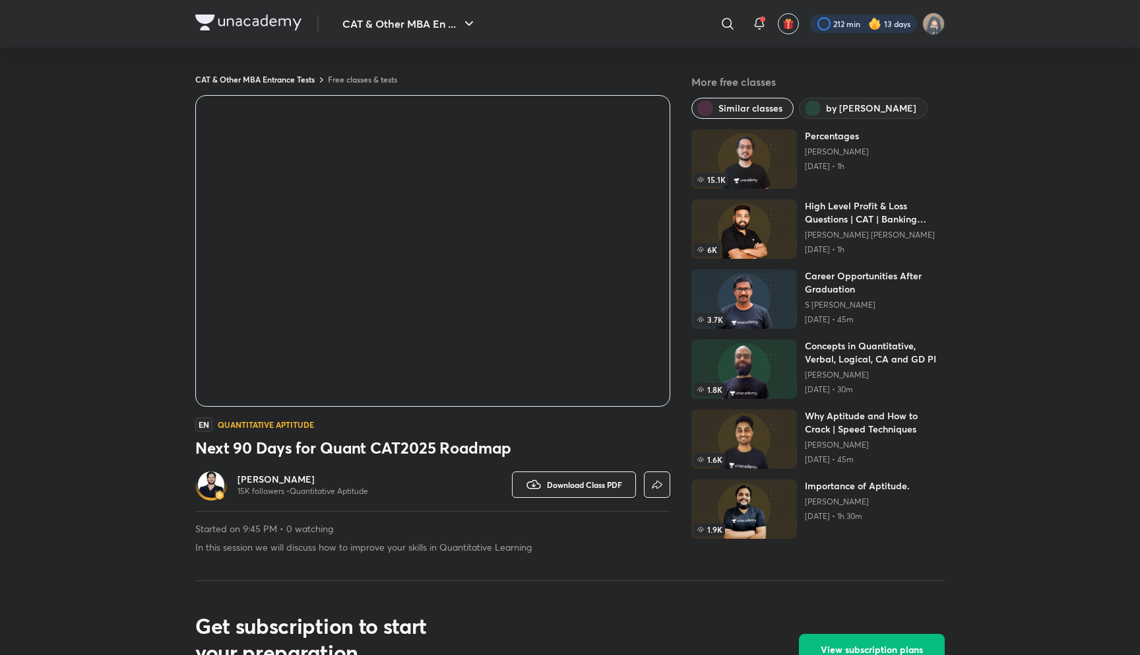
click at [839, 28] on div at bounding box center [864, 24] width 108 height 18
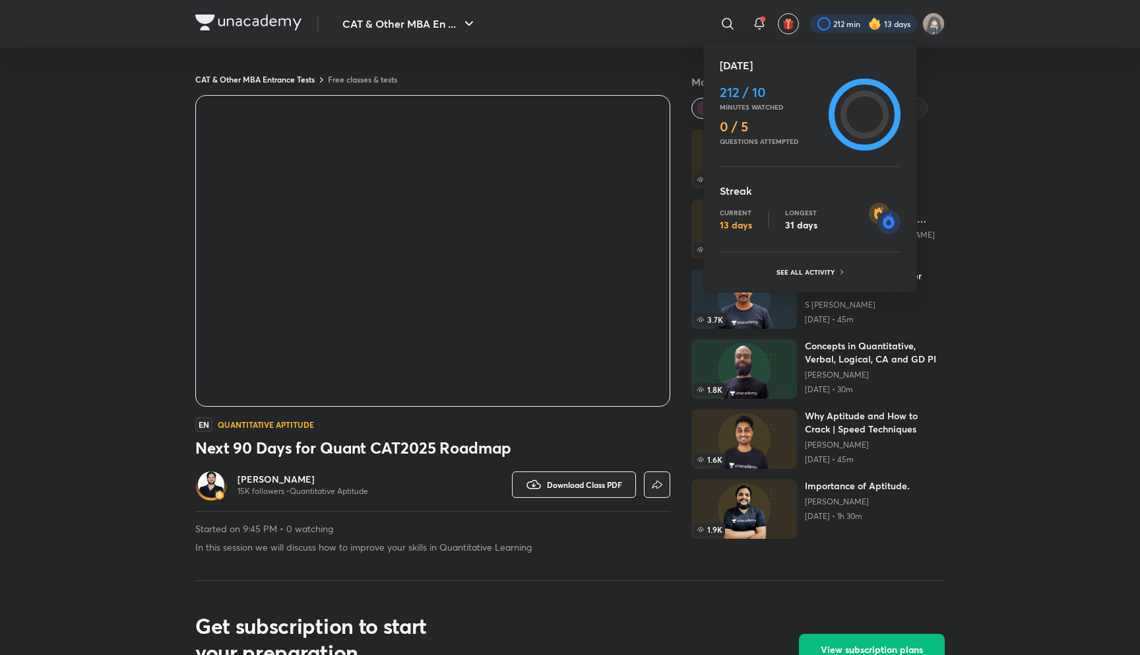
click at [839, 28] on div at bounding box center [570, 327] width 1140 height 655
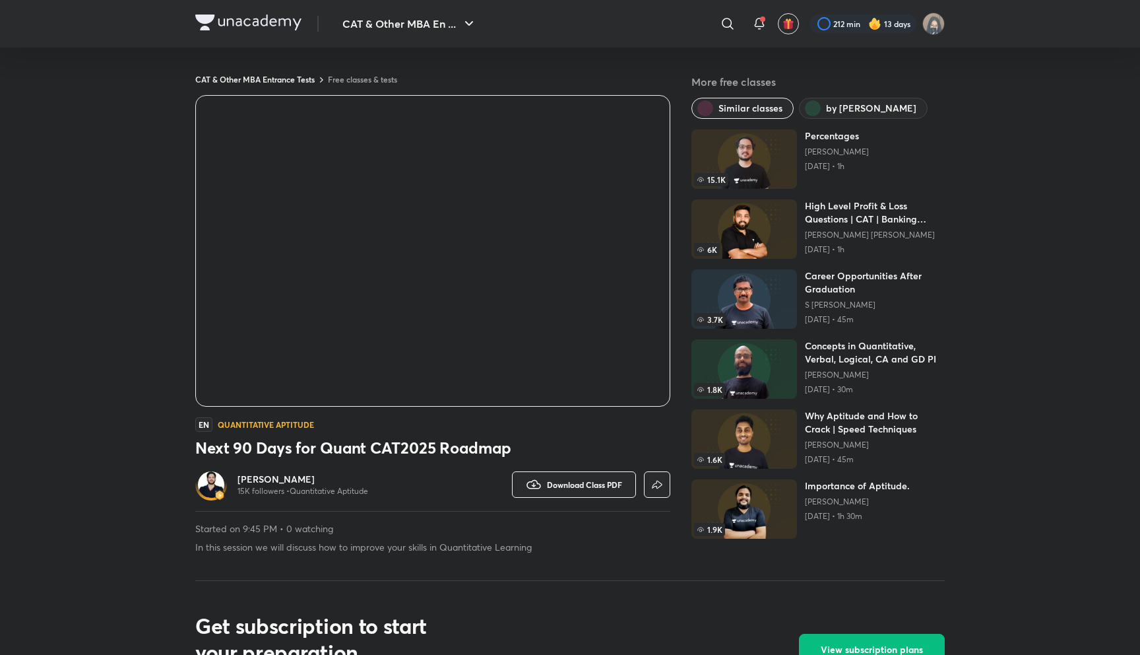
click at [839, 28] on div at bounding box center [864, 24] width 108 height 18
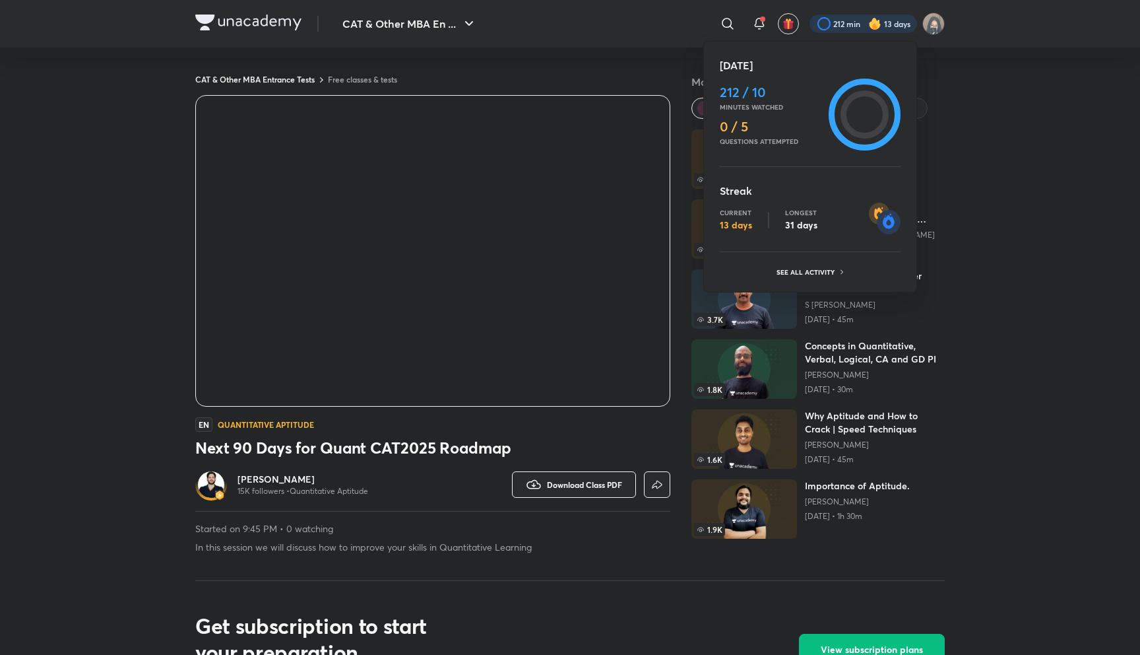
click at [841, 25] on div at bounding box center [570, 327] width 1140 height 655
click at [841, 25] on div "Today 212 / 10 Minutes watched 0 / 5 Questions attempted Streak Current 13 days…" at bounding box center [570, 327] width 1140 height 655
click at [841, 23] on div at bounding box center [570, 327] width 1140 height 655
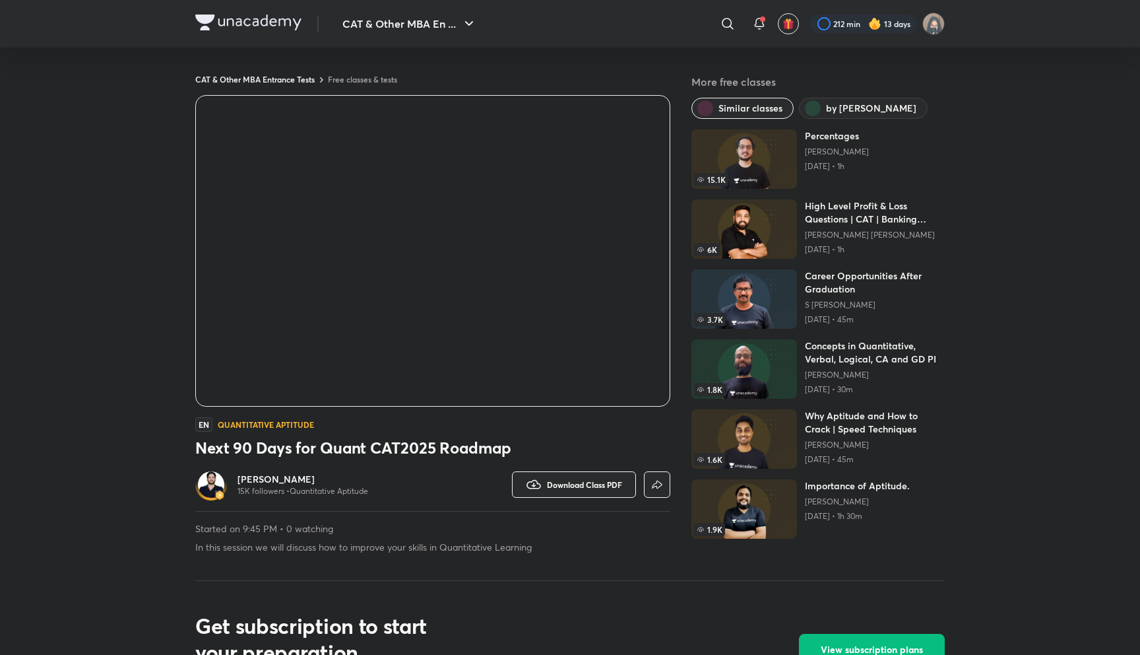
click at [841, 23] on div at bounding box center [864, 24] width 108 height 18
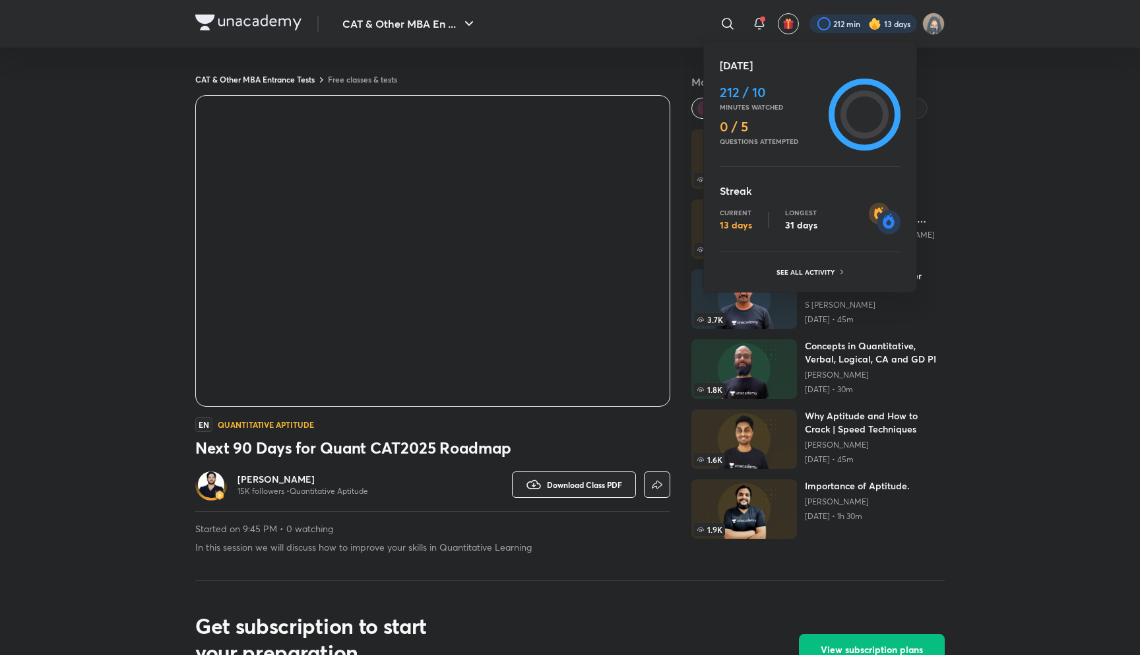
click at [841, 23] on div at bounding box center [570, 327] width 1140 height 655
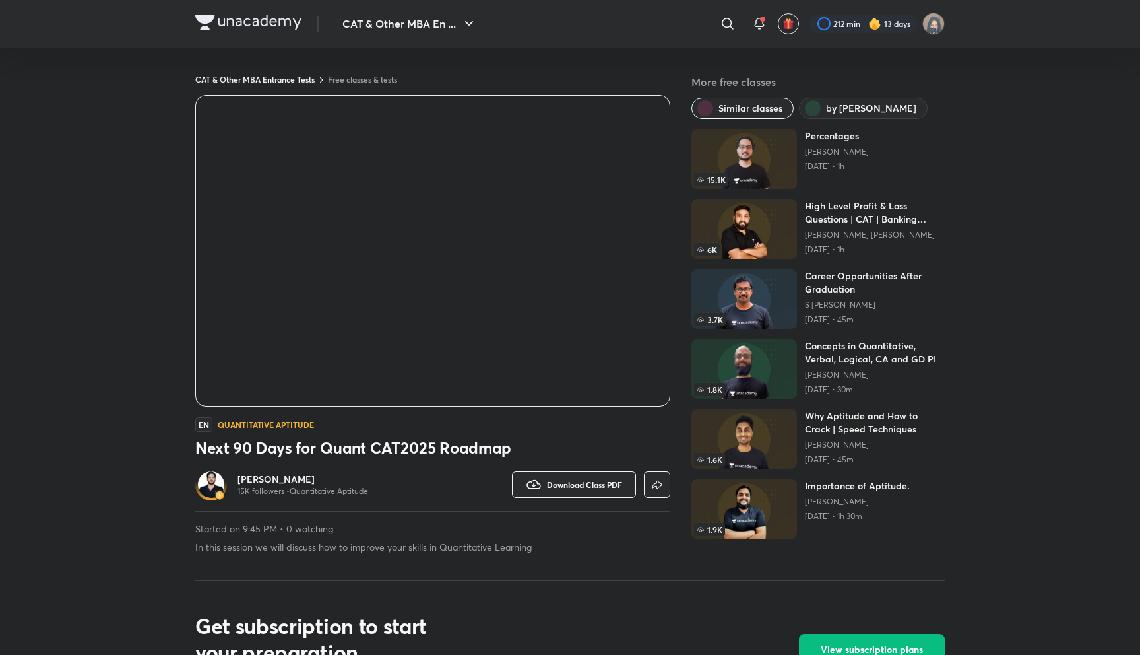
click at [247, 34] on div "CAT & Other MBA En ... ​ 212 min 13 days" at bounding box center [570, 24] width 750 height 48
click at [249, 24] on img at bounding box center [248, 23] width 106 height 16
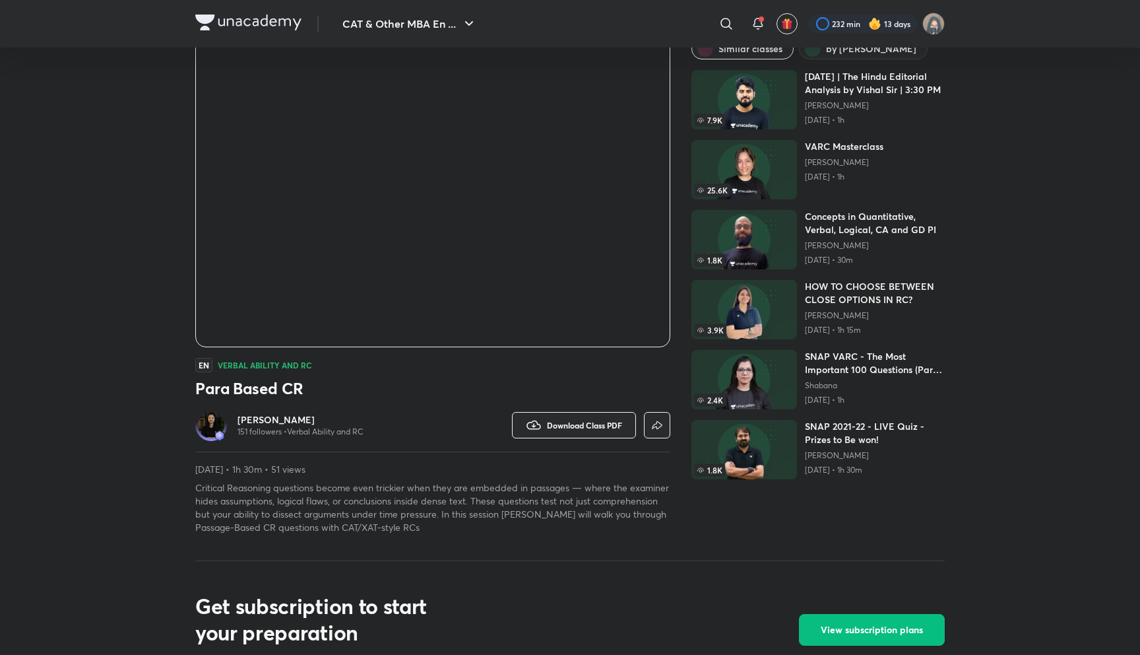
scroll to position [59, 0]
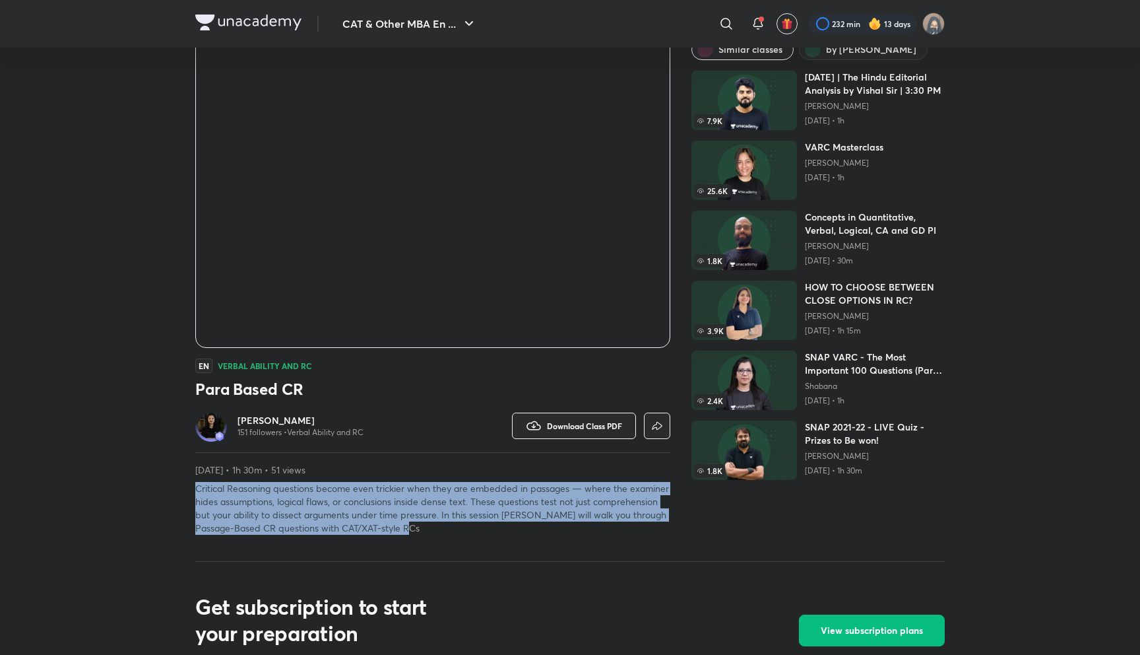
drag, startPoint x: 196, startPoint y: 490, endPoint x: 476, endPoint y: 533, distance: 283.0
click at [476, 533] on p "Critical Reasoning questions become even trickier when they are embedded in pas…" at bounding box center [432, 508] width 475 height 53
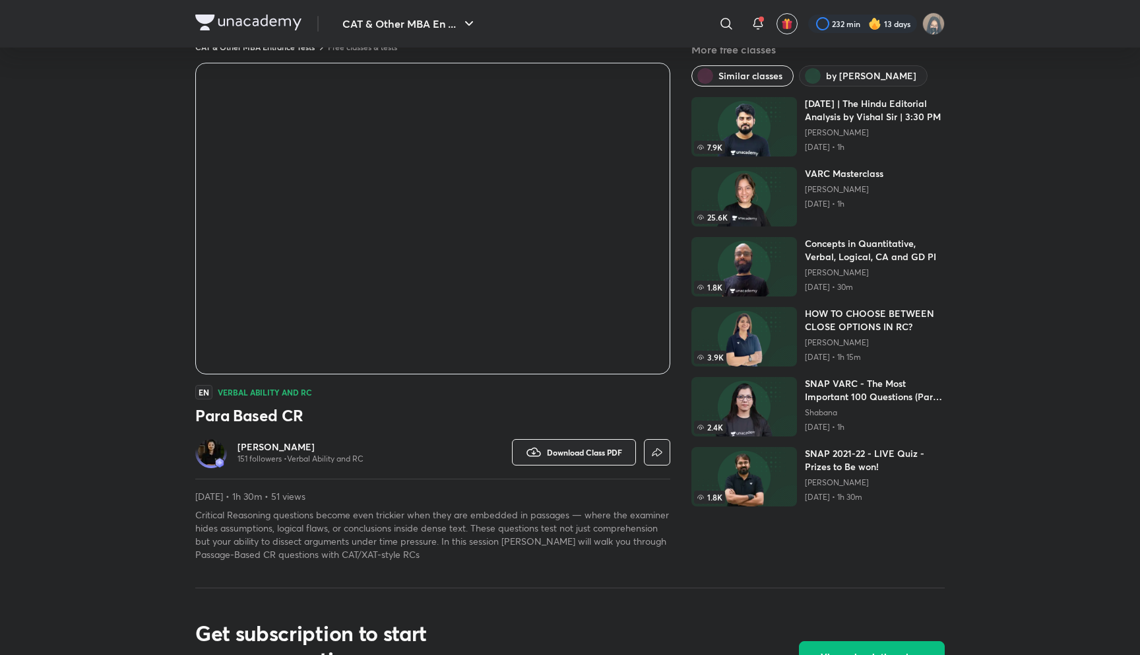
scroll to position [26, 0]
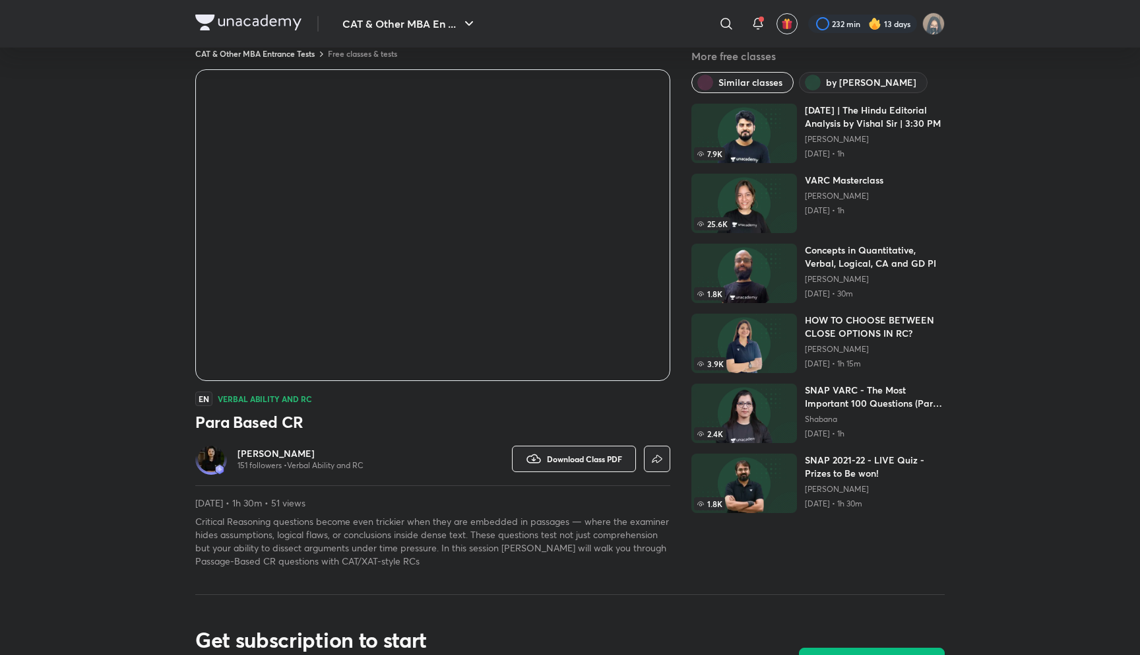
click at [642, 385] on div "EN Verbal Ability and RC Para Based CR [PERSON_NAME] 151 followers • Verbal Abi…" at bounding box center [432, 318] width 475 height 498
click at [642, 385] on div "EN Verbal Ability and RC Para Based CR Alpa Sharma 151 followers • Verbal Abili…" at bounding box center [432, 318] width 475 height 498
click at [448, 16] on button "CAT & Other MBA En ..." at bounding box center [410, 24] width 150 height 26
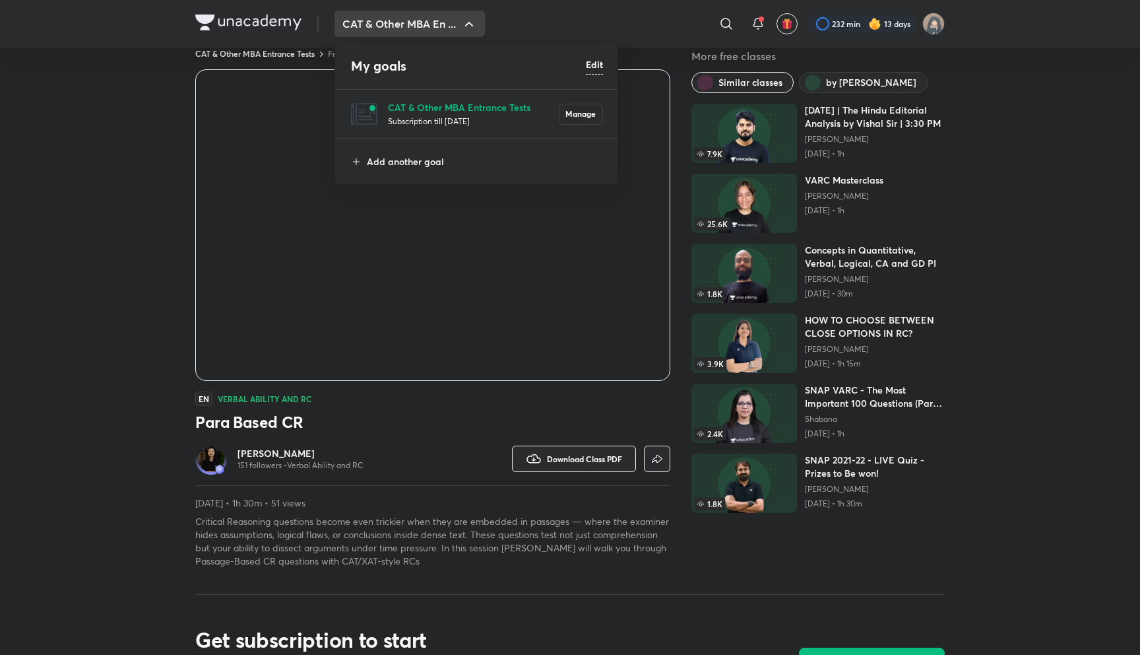
click at [601, 22] on div at bounding box center [570, 327] width 1140 height 655
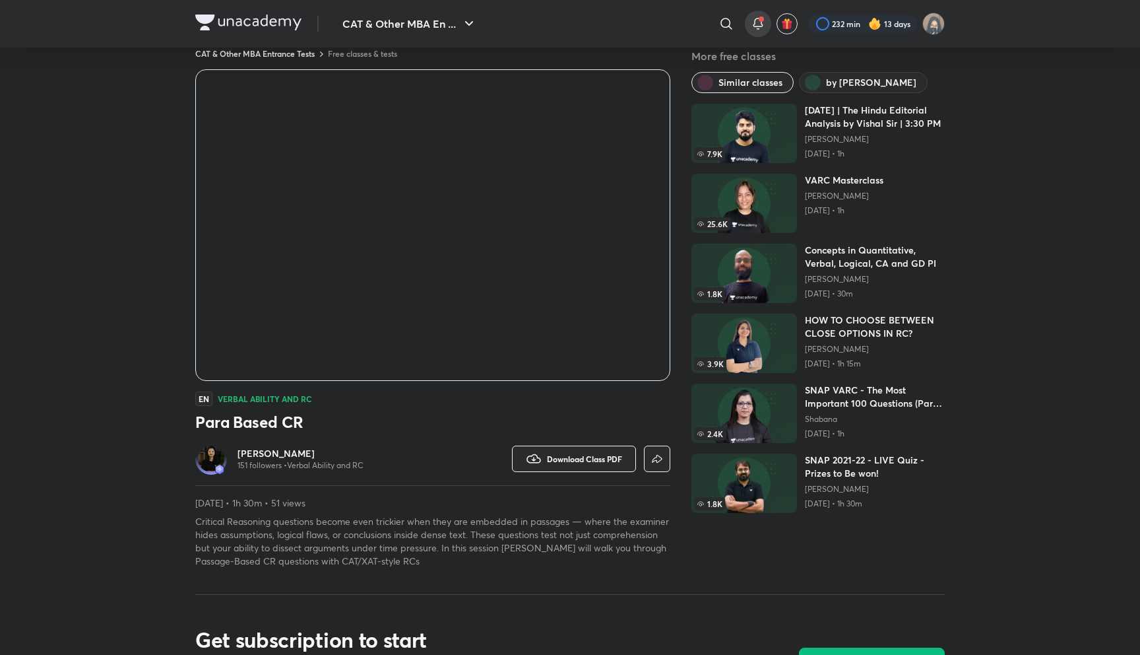
click at [762, 28] on icon at bounding box center [758, 24] width 16 height 16
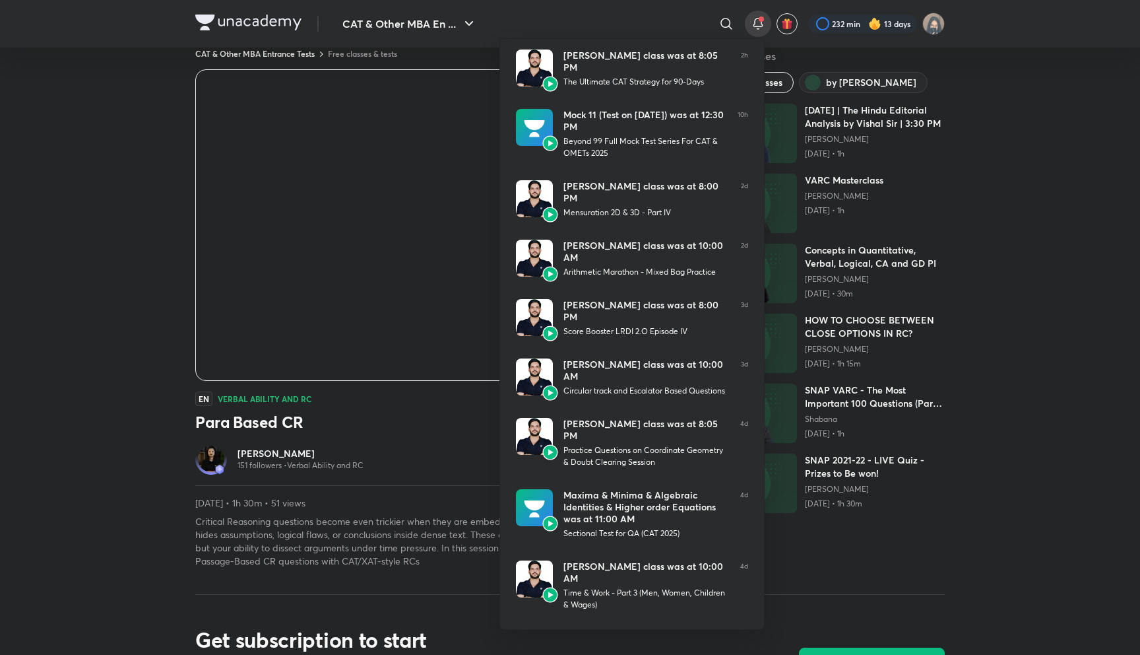
click at [762, 28] on div at bounding box center [570, 327] width 1140 height 655
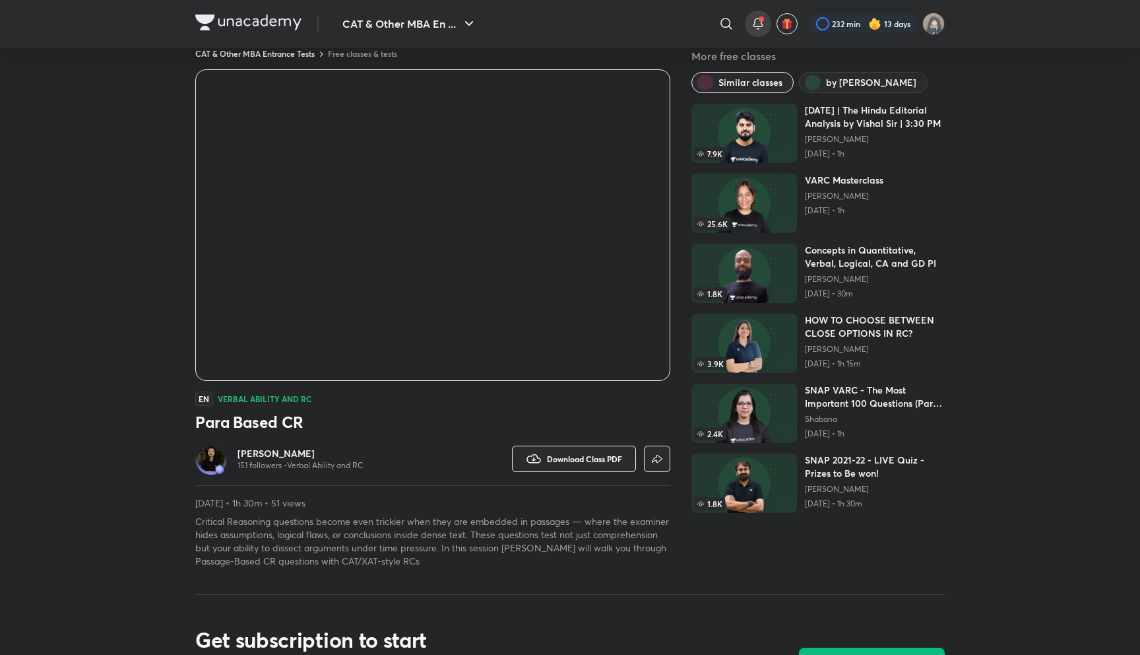
click at [762, 28] on icon at bounding box center [758, 24] width 16 height 16
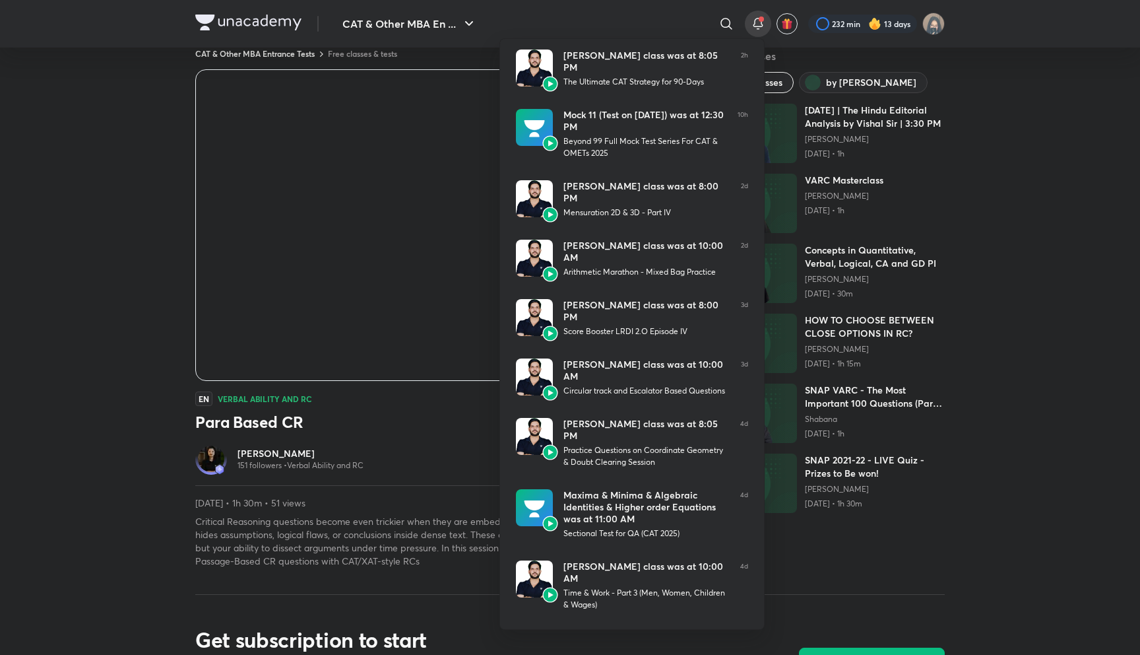
click at [762, 28] on div at bounding box center [570, 327] width 1140 height 655
click at [762, 28] on icon at bounding box center [758, 24] width 16 height 16
click at [762, 28] on div at bounding box center [570, 327] width 1140 height 655
click at [762, 28] on icon at bounding box center [758, 24] width 16 height 16
click at [762, 28] on div at bounding box center [570, 327] width 1140 height 655
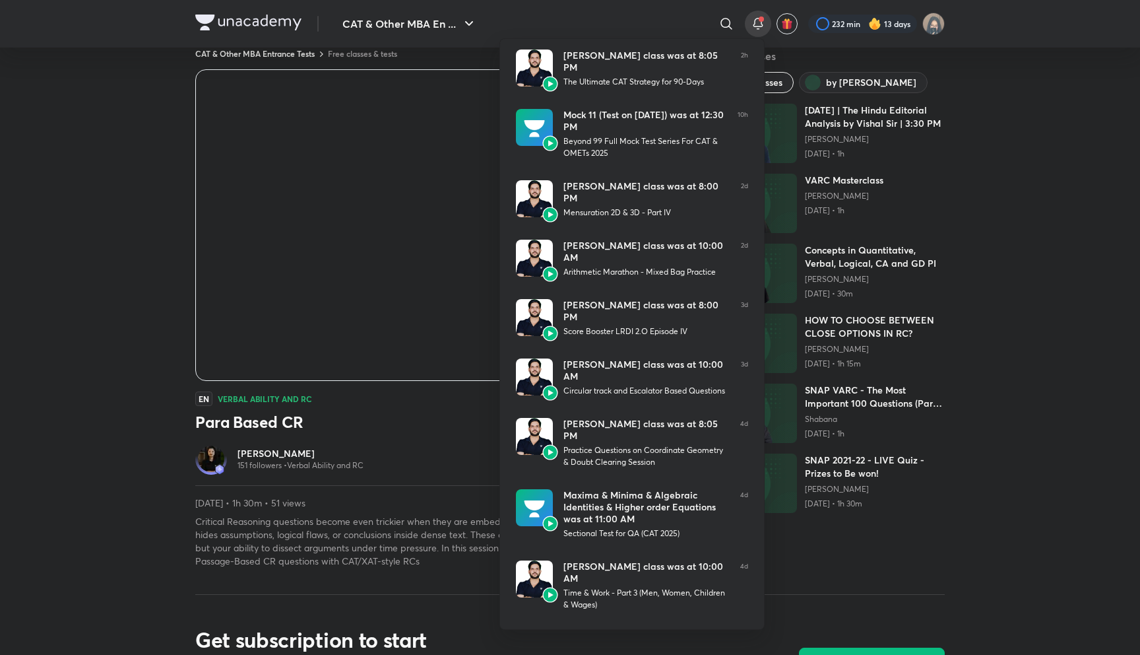
click at [762, 28] on icon at bounding box center [758, 24] width 16 height 16
click at [762, 28] on div at bounding box center [570, 327] width 1140 height 655
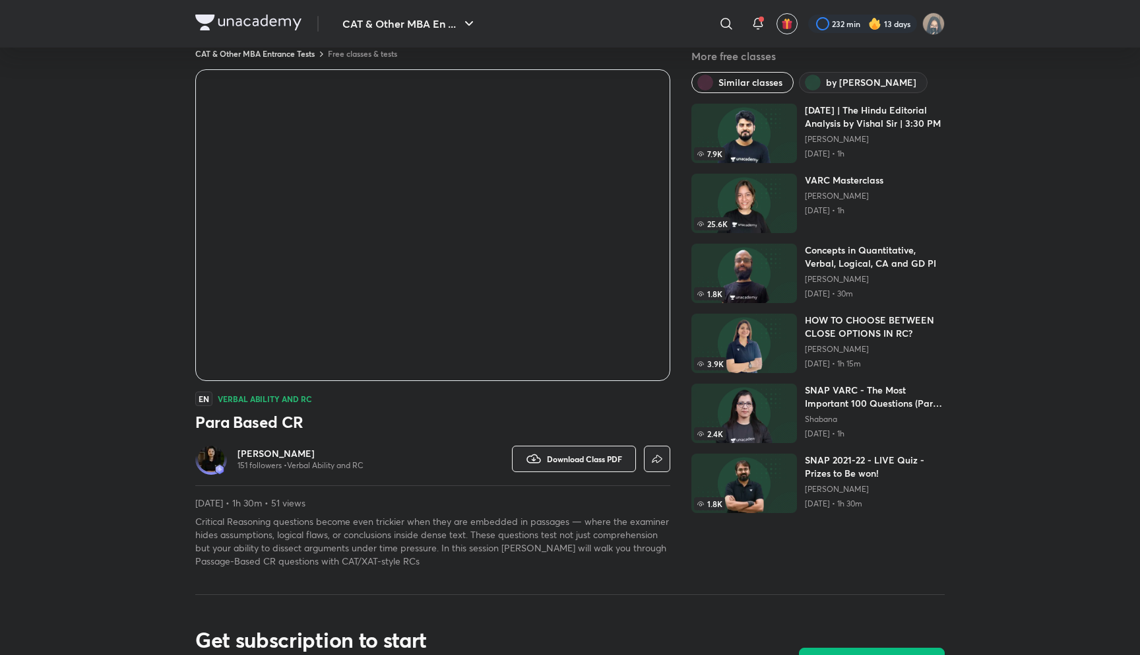
click at [751, 84] on span "Similar classes" at bounding box center [751, 82] width 64 height 13
click at [831, 86] on span "by Alpa Sharma" at bounding box center [871, 82] width 90 height 13
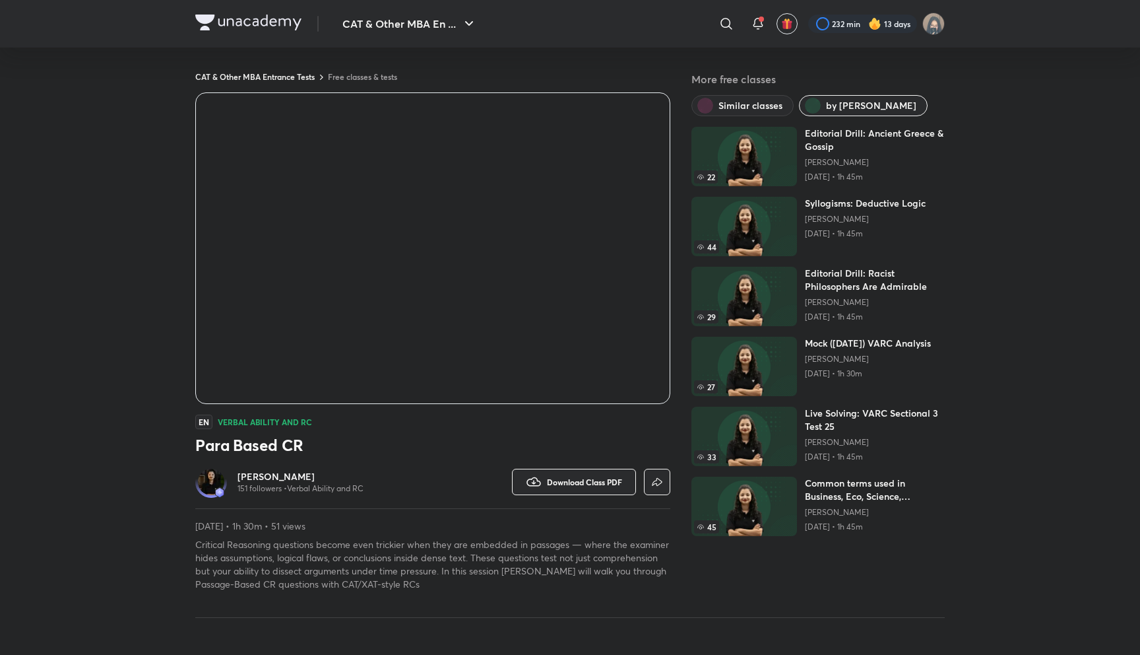
scroll to position [0, 0]
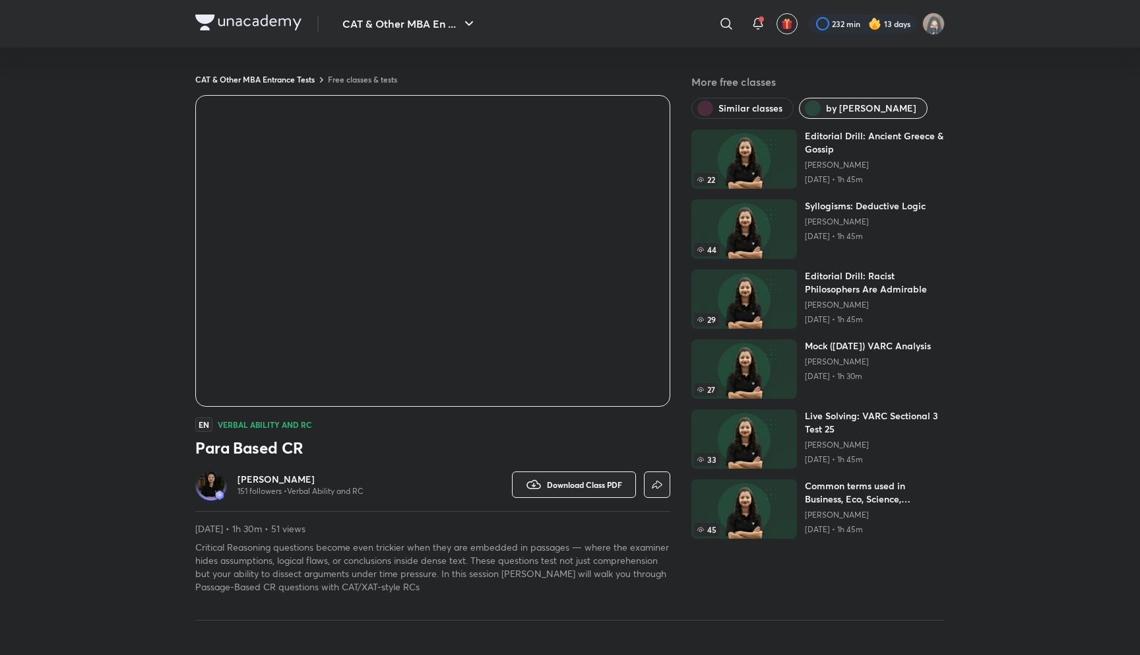
click at [759, 109] on span "Similar classes" at bounding box center [751, 108] width 64 height 13
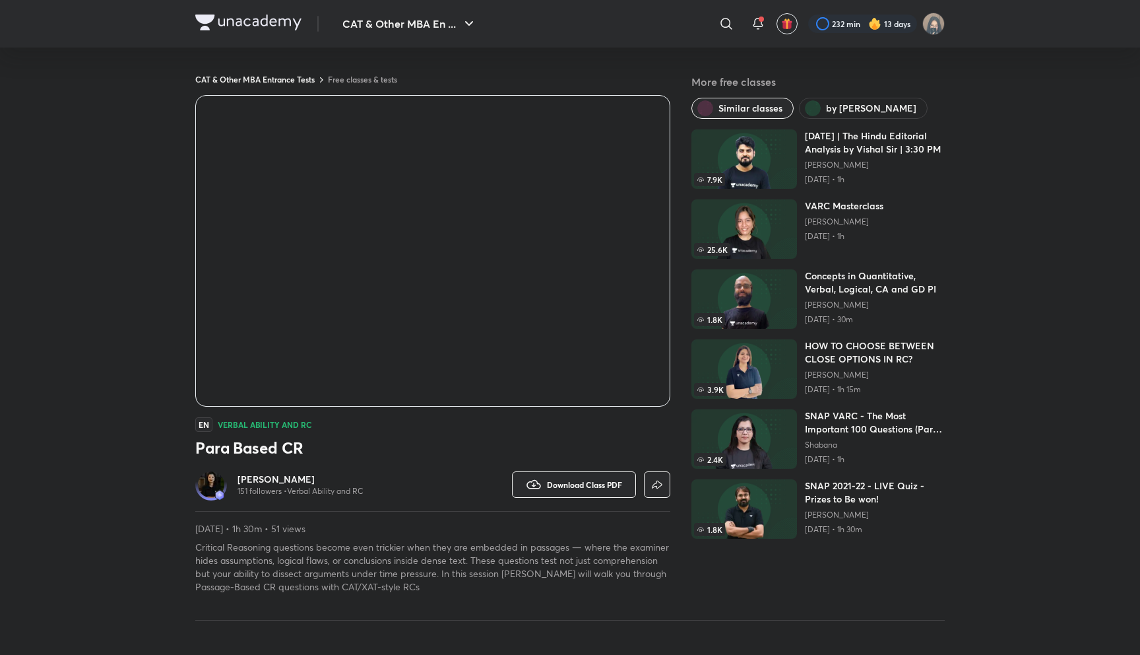
click at [834, 117] on button "by Alpa Sharma" at bounding box center [863, 108] width 129 height 21
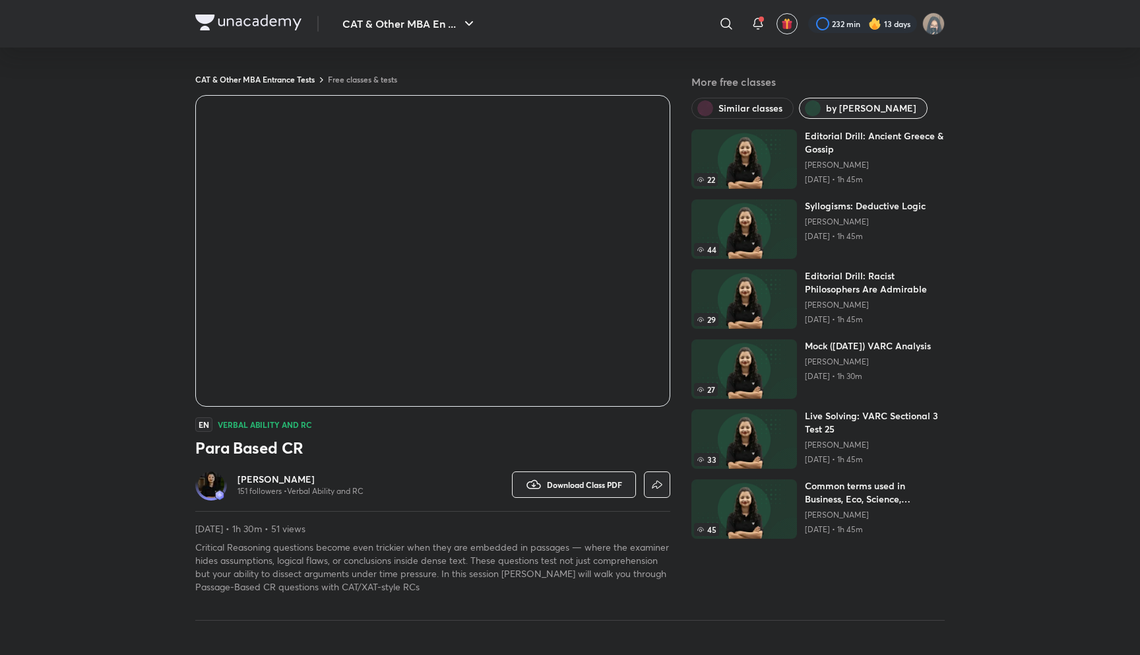
click at [760, 114] on span "Similar classes" at bounding box center [751, 108] width 64 height 13
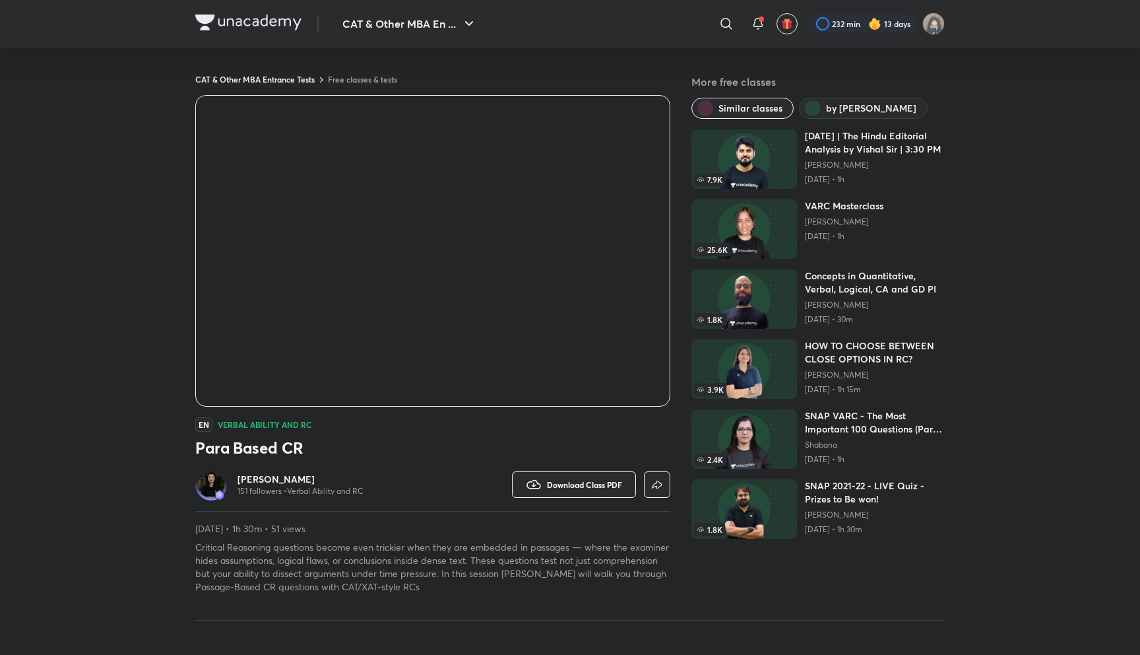
click at [504, 452] on h3 "Para Based CR" at bounding box center [432, 447] width 475 height 21
click at [504, 458] on div "EN Verbal Ability and RC Para Based CR Alpa Sharma 151 followers • Verbal Abili…" at bounding box center [432, 344] width 475 height 498
click at [510, 471] on div "Watch on app Download Class PDF" at bounding box center [552, 485] width 238 height 32
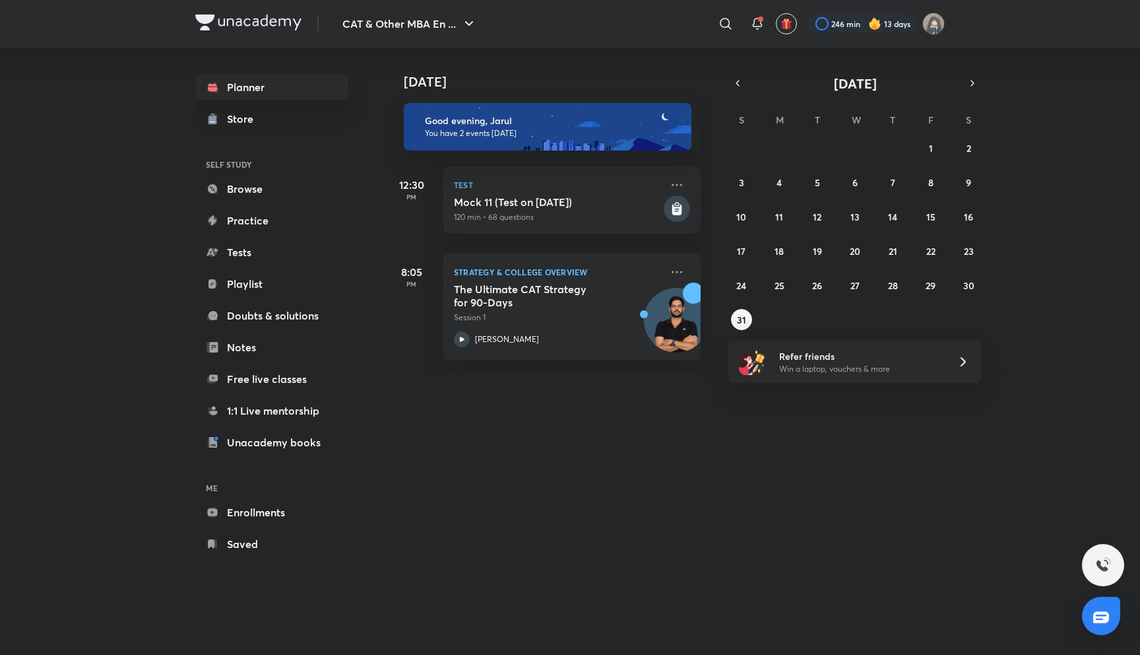
click at [1109, 573] on div at bounding box center [1103, 565] width 42 height 42
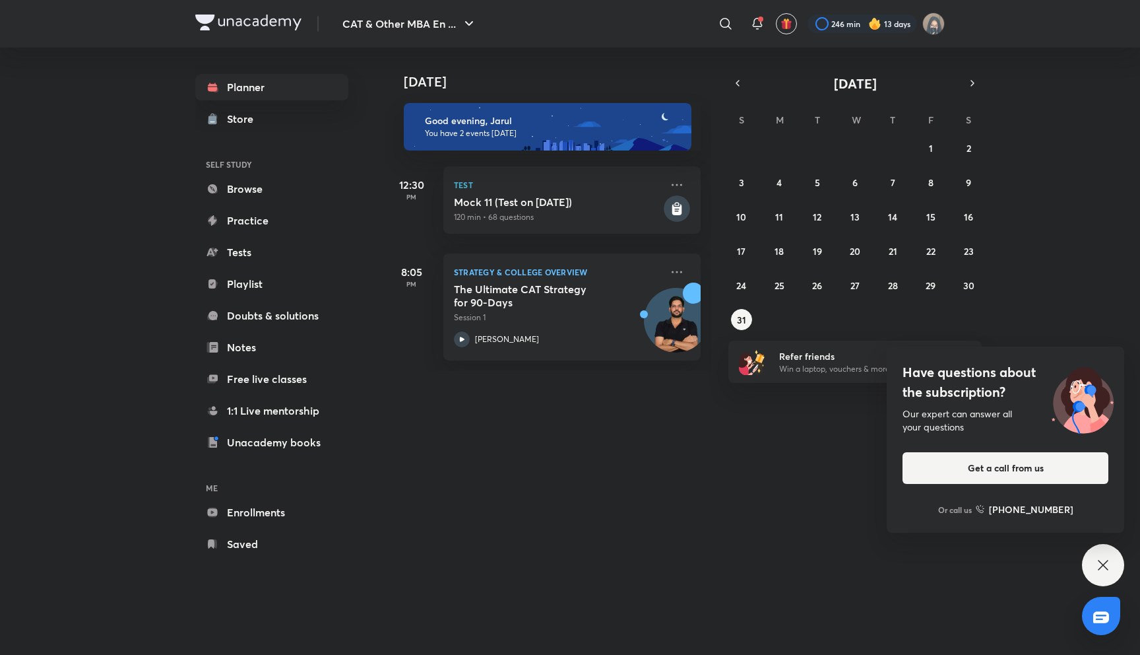
click at [1109, 573] on div "Have questions about the subscription? Our expert can answer all your questions…" at bounding box center [1103, 565] width 42 height 42
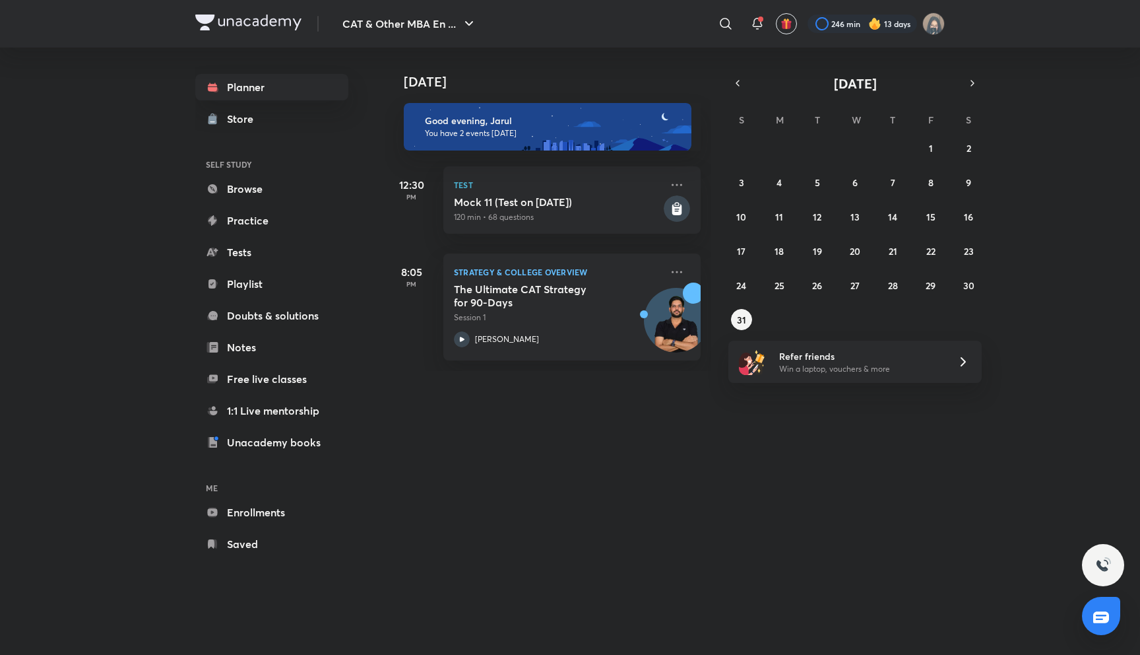
click at [1109, 573] on div at bounding box center [1103, 565] width 42 height 42
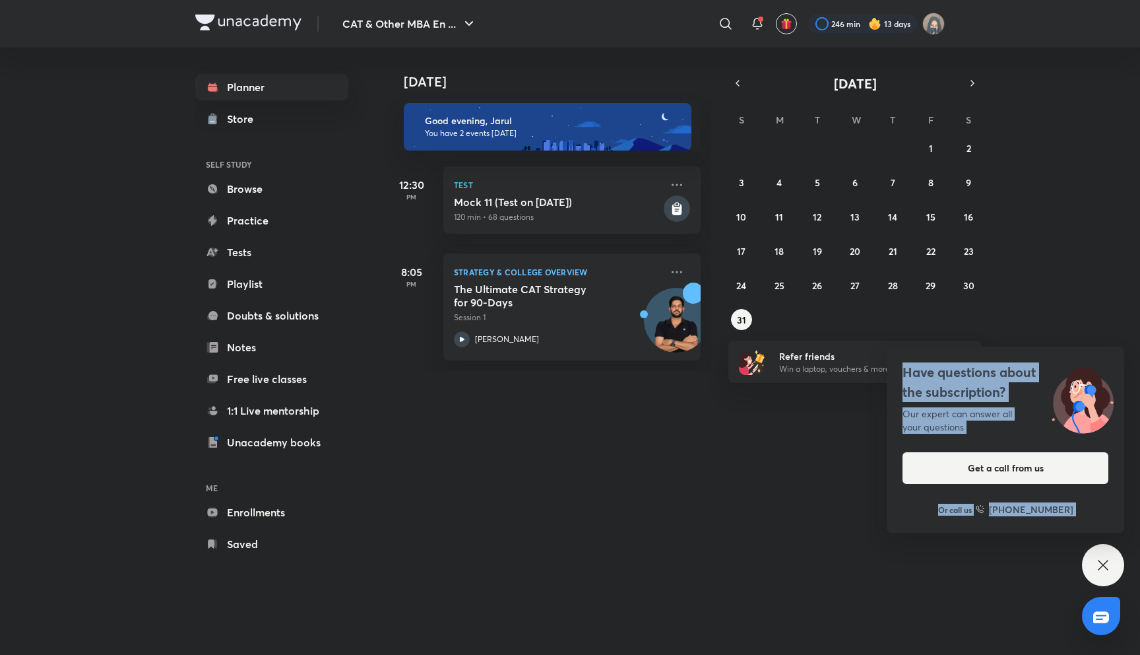
click at [1109, 573] on div "Have questions about the subscription? Our expert can answer all your questions…" at bounding box center [1103, 565] width 42 height 42
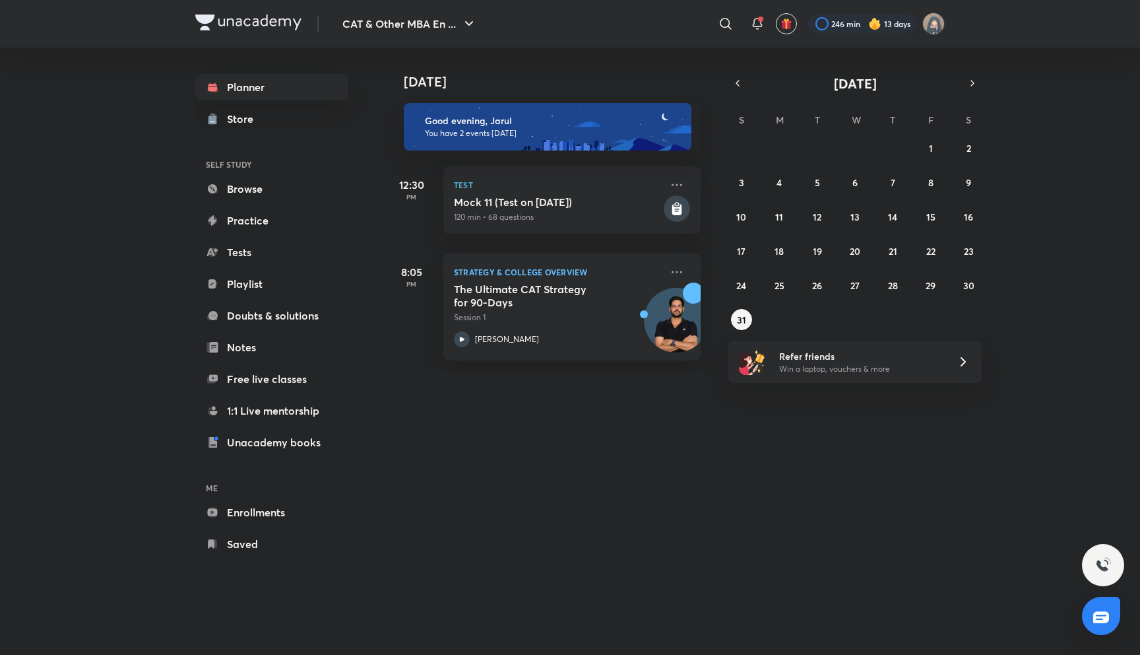
click at [1109, 573] on div at bounding box center [1103, 565] width 42 height 42
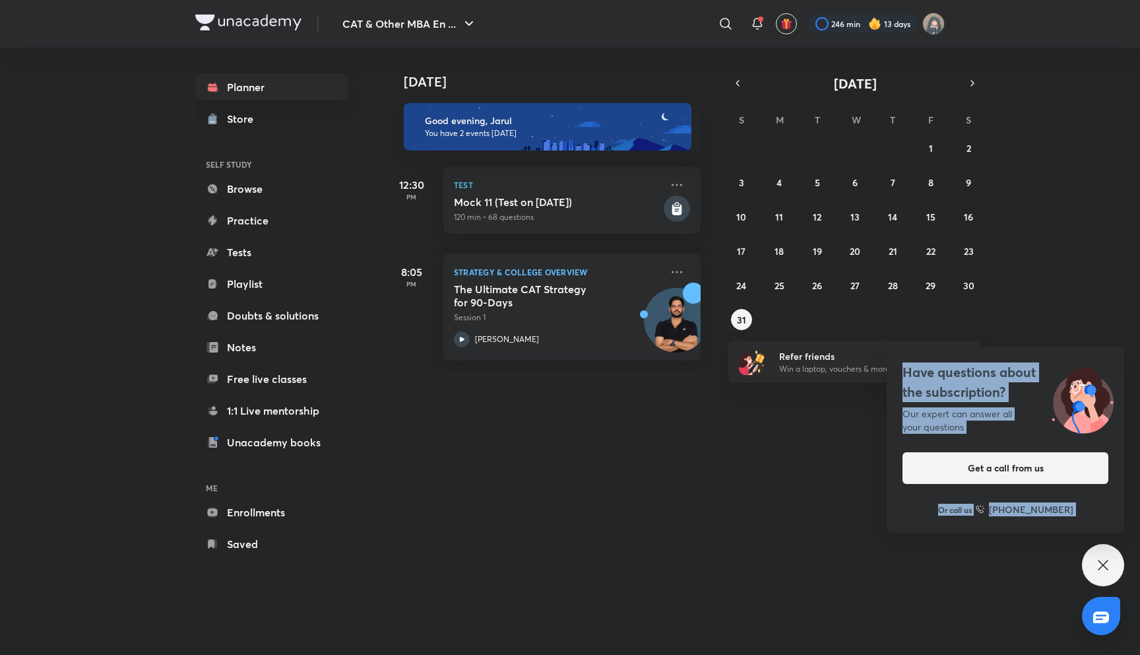
click at [1010, 389] on h4 "Have questions about the subscription?" at bounding box center [1006, 382] width 206 height 40
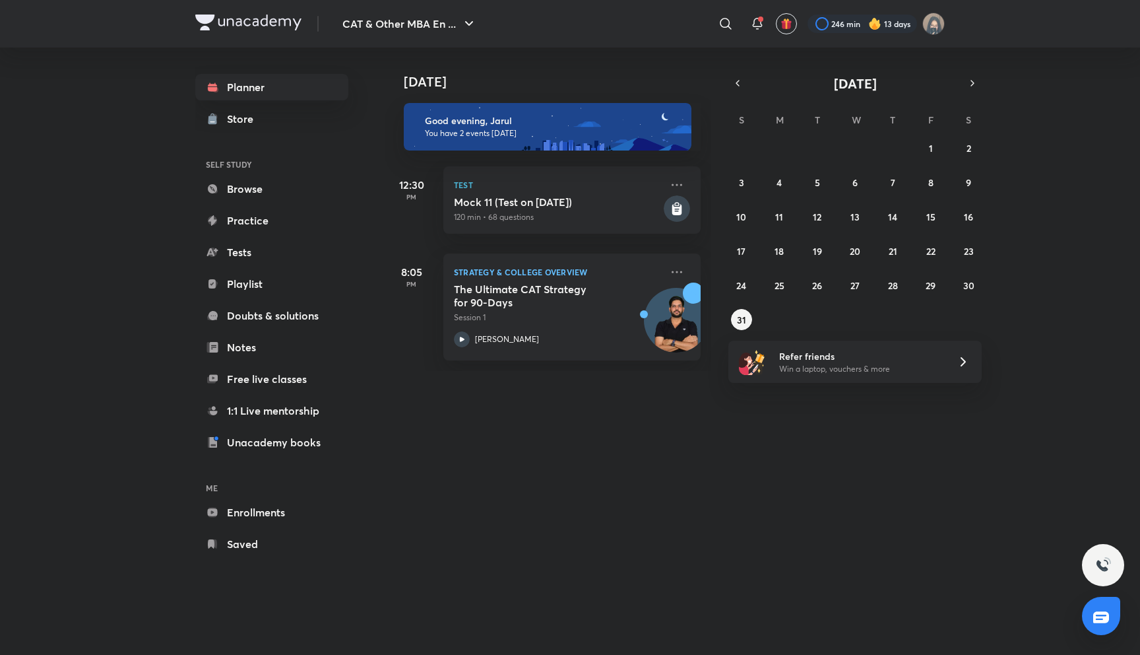
click at [968, 364] on icon at bounding box center [964, 362] width 16 height 16
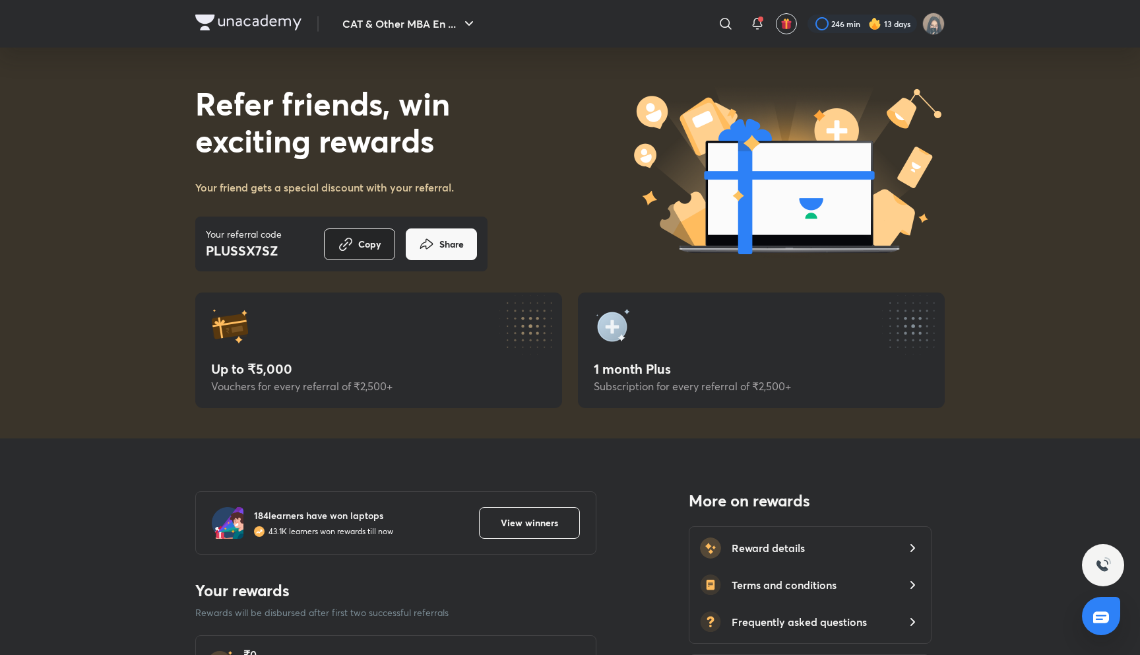
click at [376, 251] on button "Copy" at bounding box center [359, 244] width 71 height 32
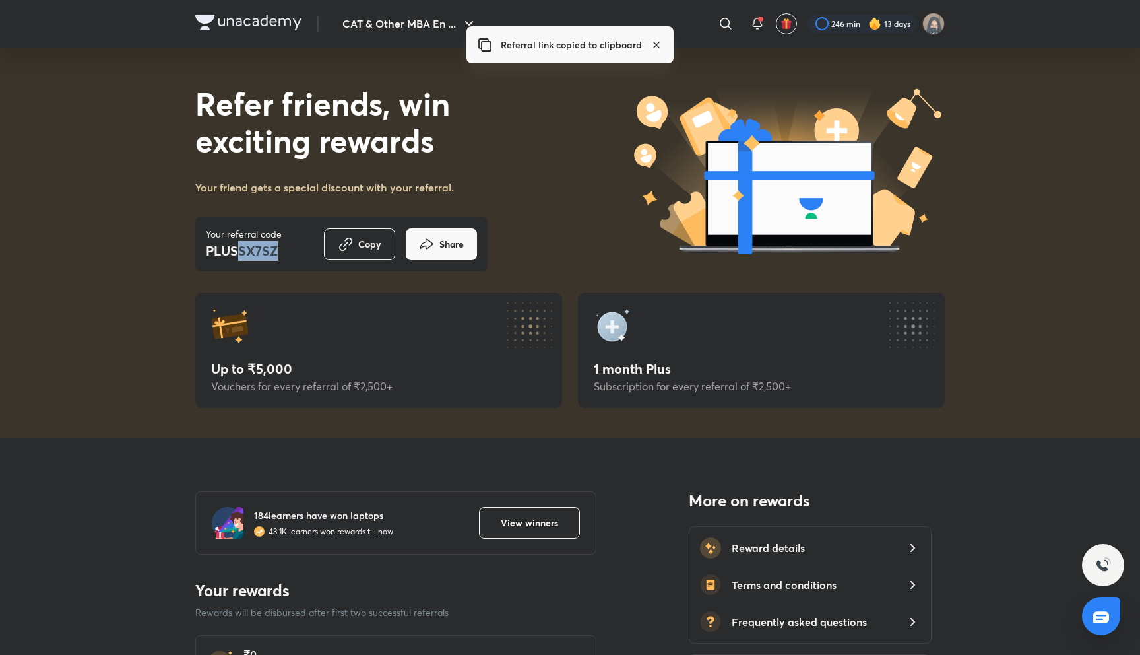
drag, startPoint x: 236, startPoint y: 253, endPoint x: 282, endPoint y: 260, distance: 46.1
click at [282, 260] on div "Your referral code PLUSSX7SZ Copy Share" at bounding box center [341, 244] width 271 height 34
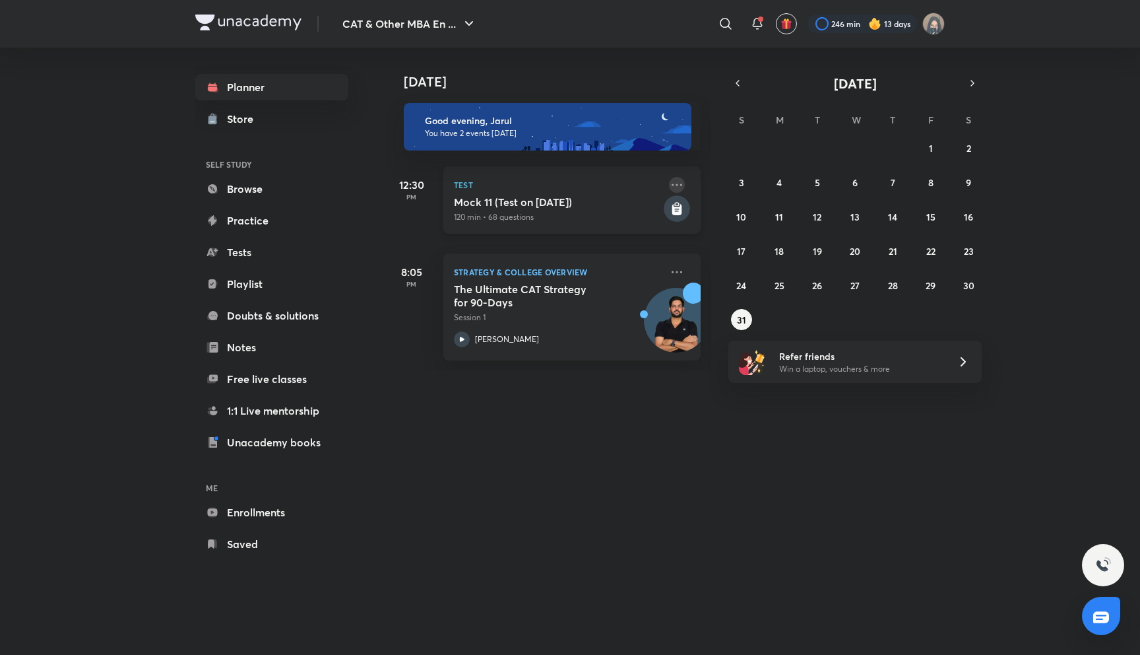
click at [678, 180] on icon at bounding box center [677, 185] width 16 height 16
click at [138, 182] on div "CAT & Other MBA En ... ​ 254 min 13 days Planner Store SELF STUDY Browse Practi…" at bounding box center [570, 327] width 1140 height 655
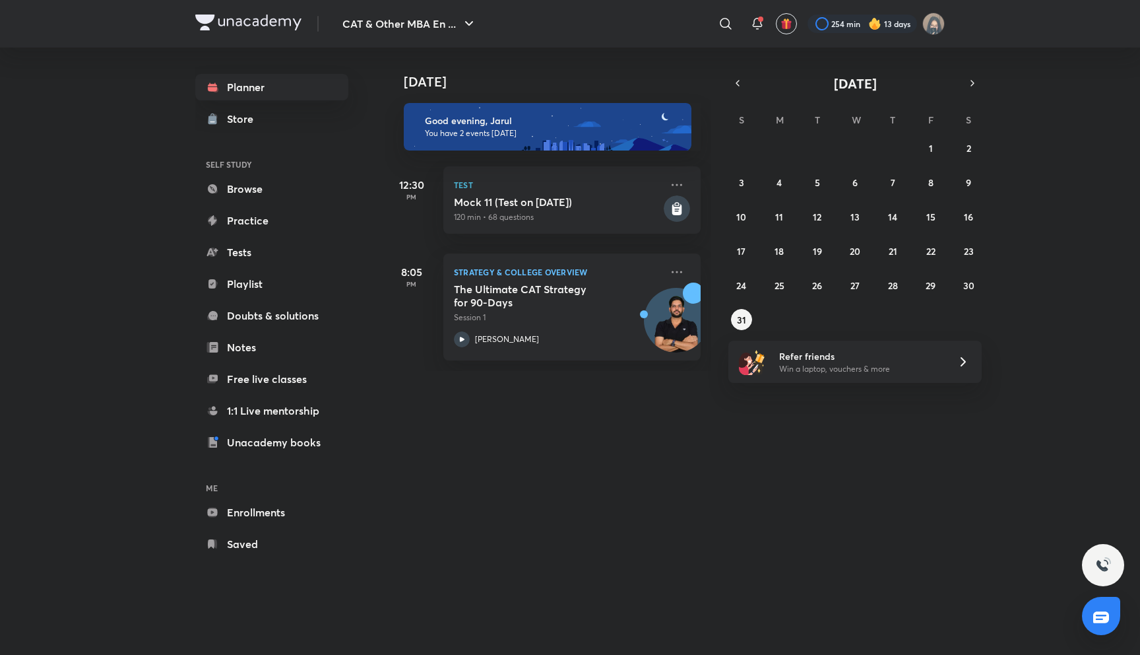
click at [138, 182] on div "CAT & Other MBA En ... ​ 254 min 13 days Planner Store SELF STUDY Browse Practi…" at bounding box center [570, 327] width 1140 height 655
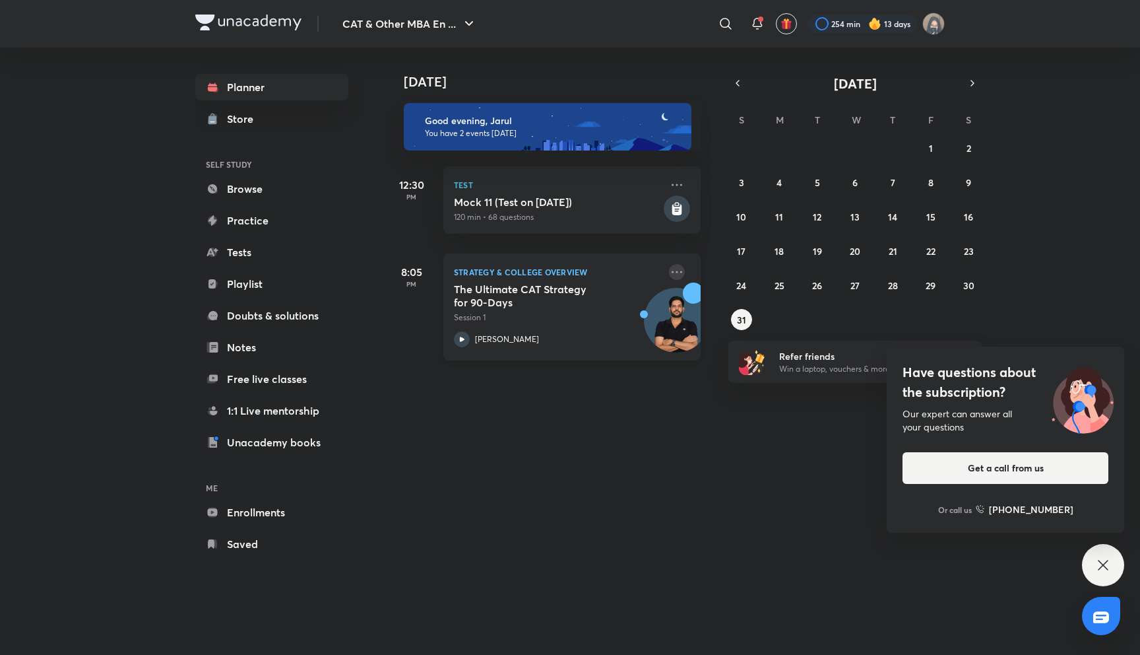
click at [673, 277] on icon at bounding box center [677, 272] width 16 height 16
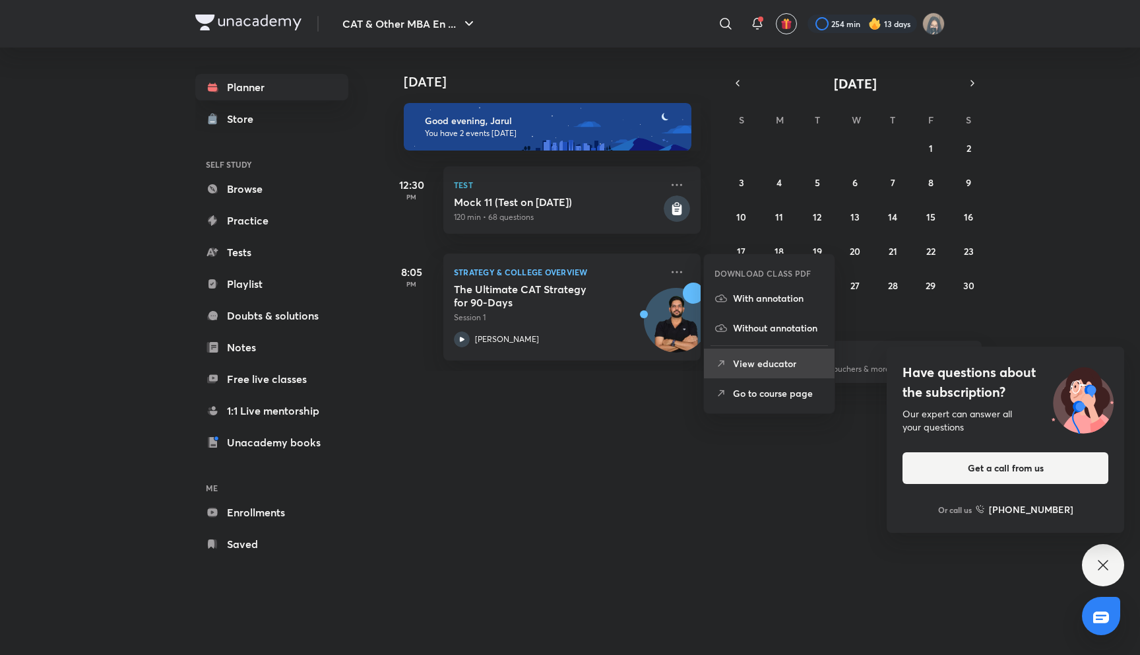
click at [754, 375] on li "View educator" at bounding box center [769, 363] width 131 height 30
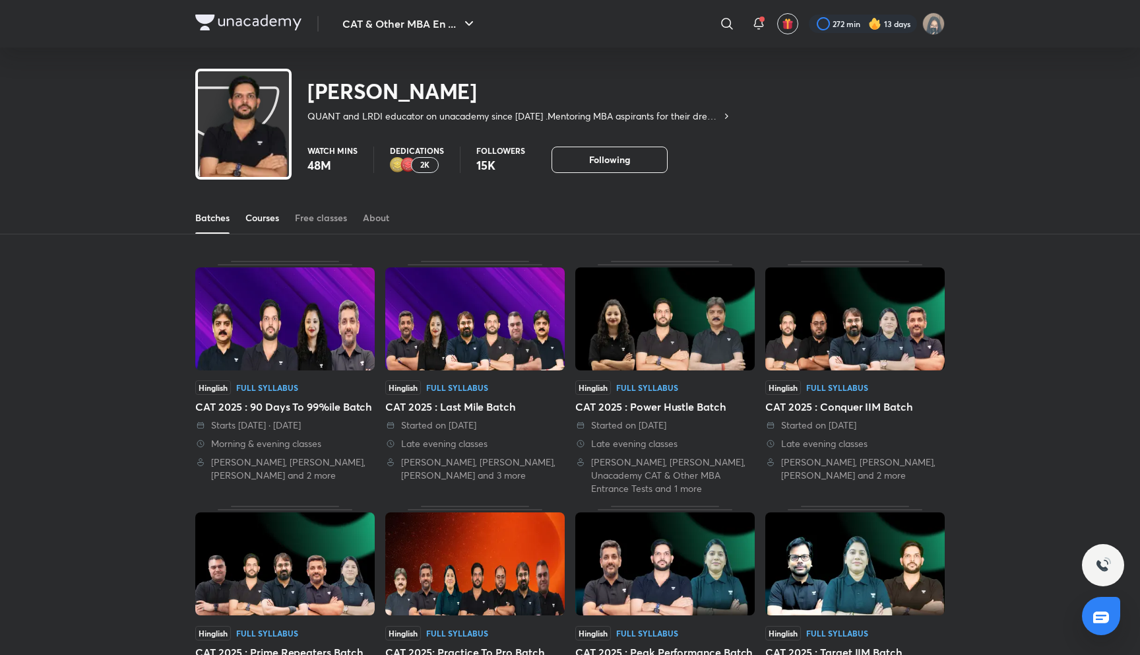
click at [271, 222] on div "Courses" at bounding box center [263, 217] width 34 height 13
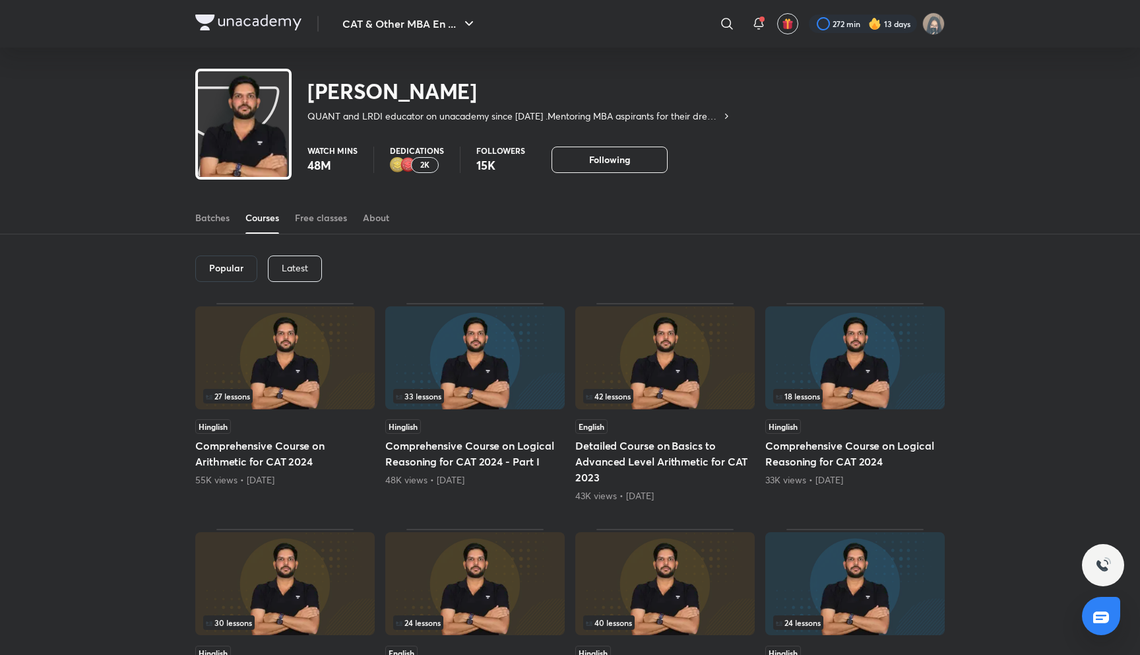
click at [294, 275] on div "Latest" at bounding box center [295, 268] width 54 height 26
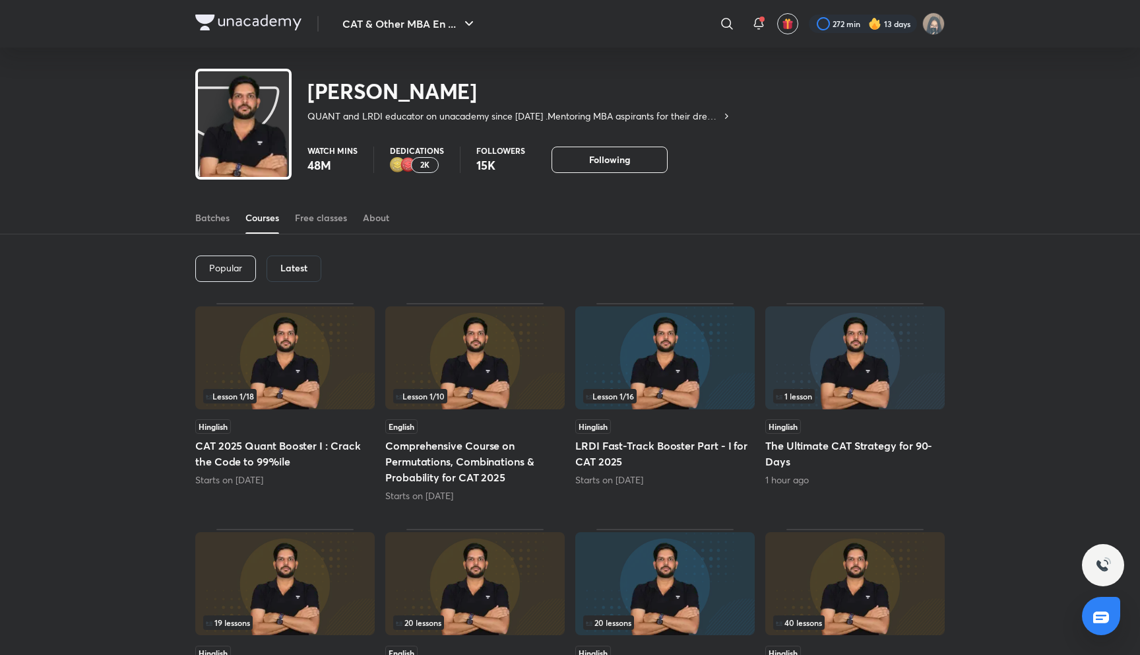
click at [472, 445] on h5 "Comprehensive Course on Permutations, Combinations & Probability for CAT 2025" at bounding box center [475, 462] width 180 height 48
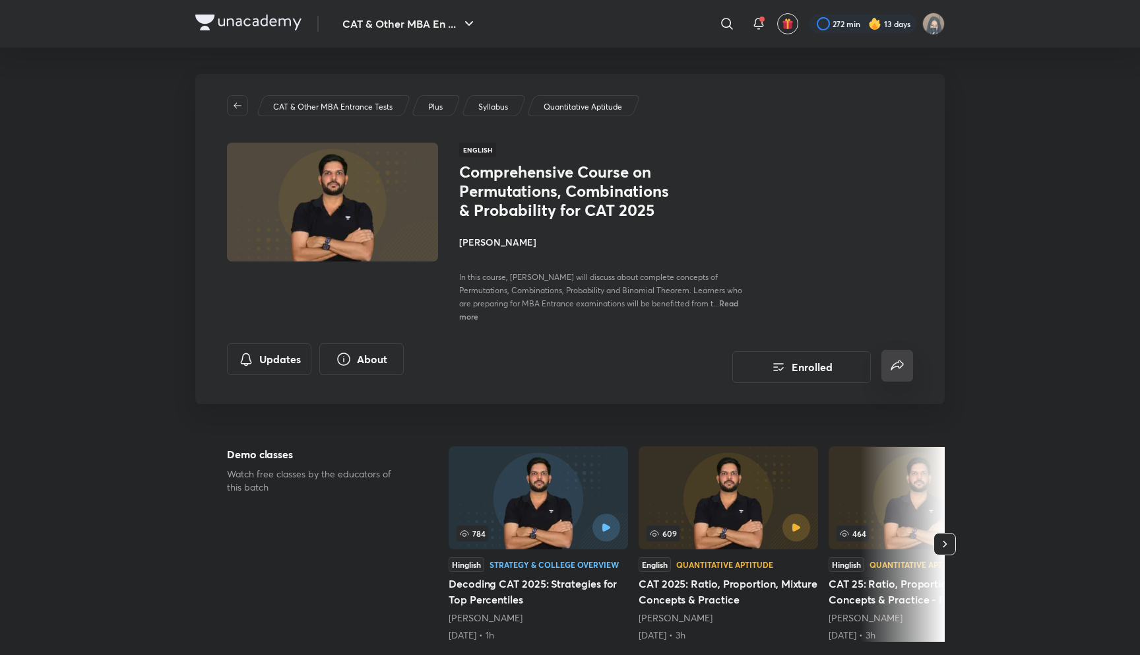
click at [906, 352] on button "false" at bounding box center [898, 366] width 32 height 32
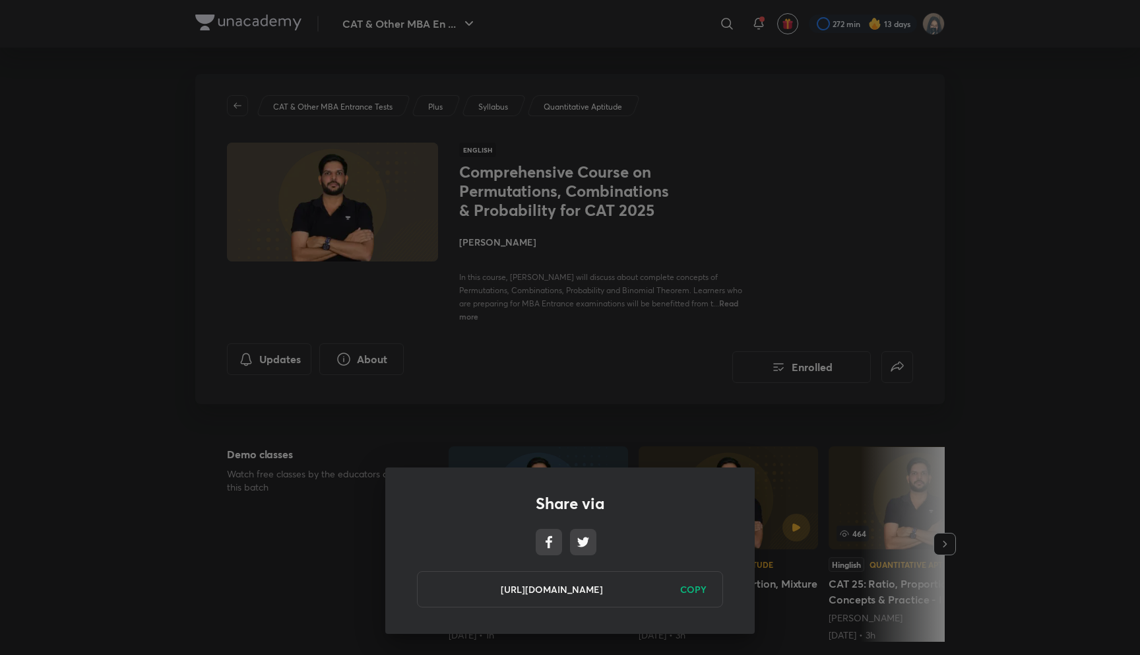
click at [690, 589] on h6 "COPY" at bounding box center [693, 589] width 26 height 14
click at [630, 402] on div "Share via [URL][DOMAIN_NAME] Copied" at bounding box center [570, 327] width 1140 height 655
